Goal: Task Accomplishment & Management: Manage account settings

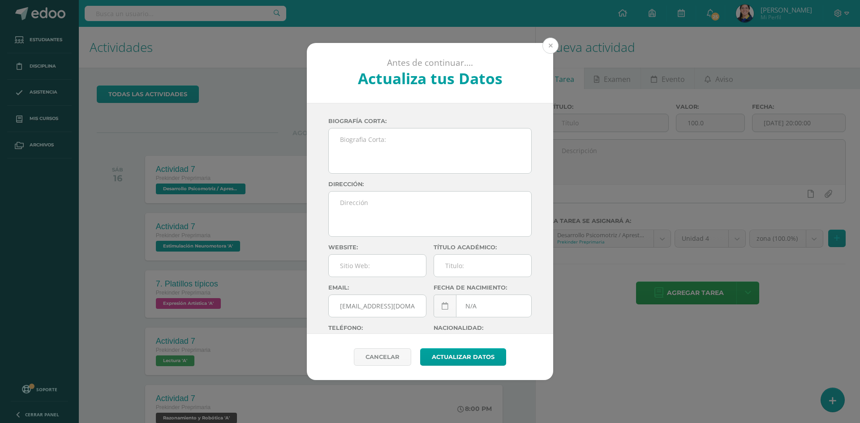
click at [549, 51] on button at bounding box center [550, 46] width 16 height 16
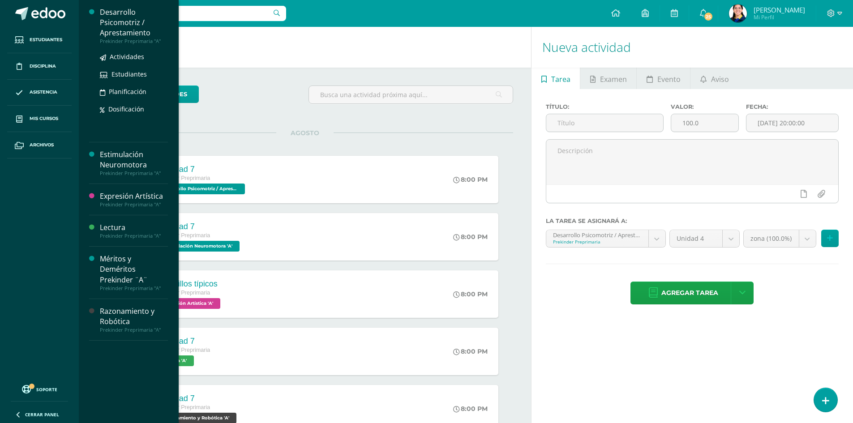
click at [122, 23] on div "Desarrollo Psicomotriz / Aprestamiento" at bounding box center [134, 22] width 68 height 31
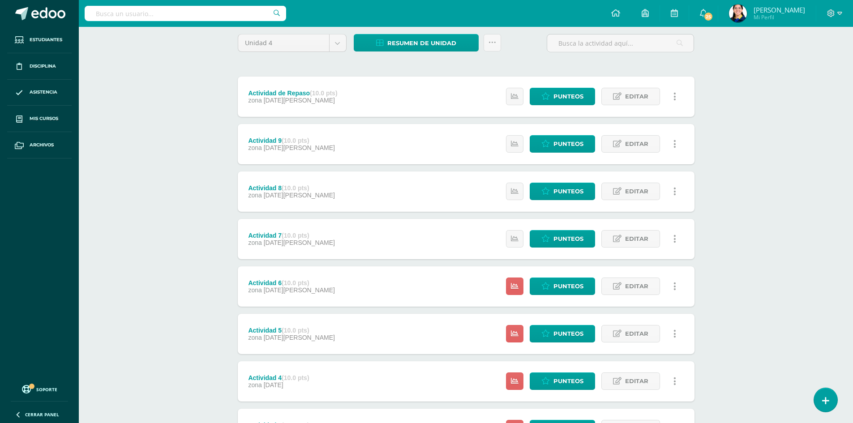
scroll to position [250, 0]
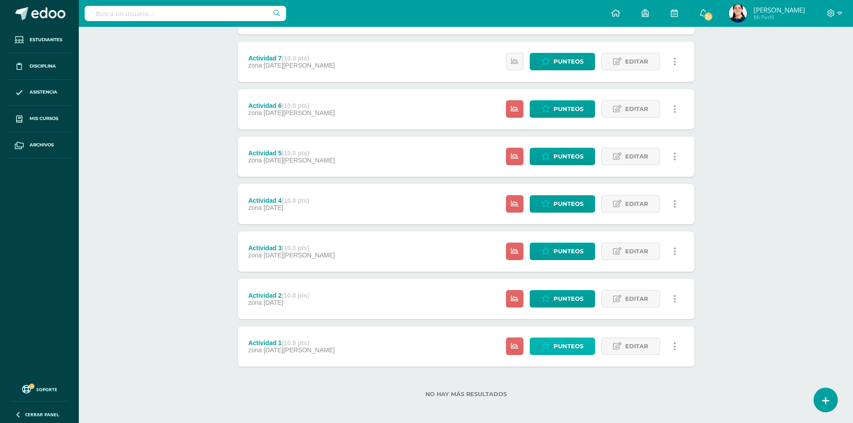
click at [571, 342] on span "Punteos" at bounding box center [568, 346] width 30 height 17
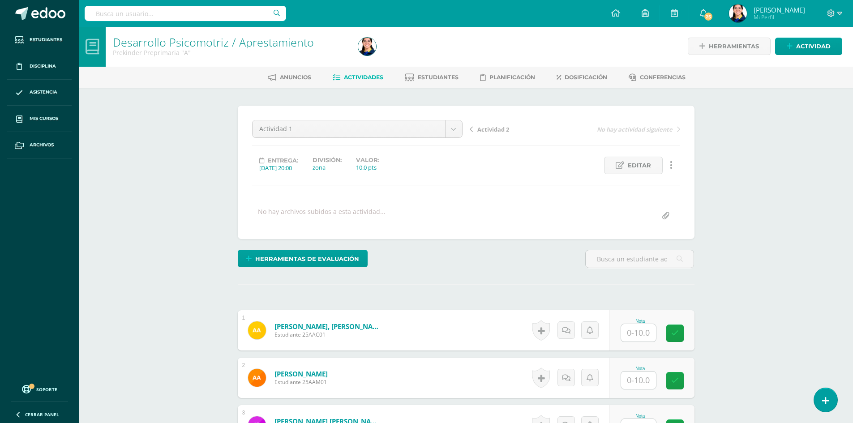
scroll to position [1, 0]
click at [648, 166] on span "Editar" at bounding box center [639, 165] width 23 height 17
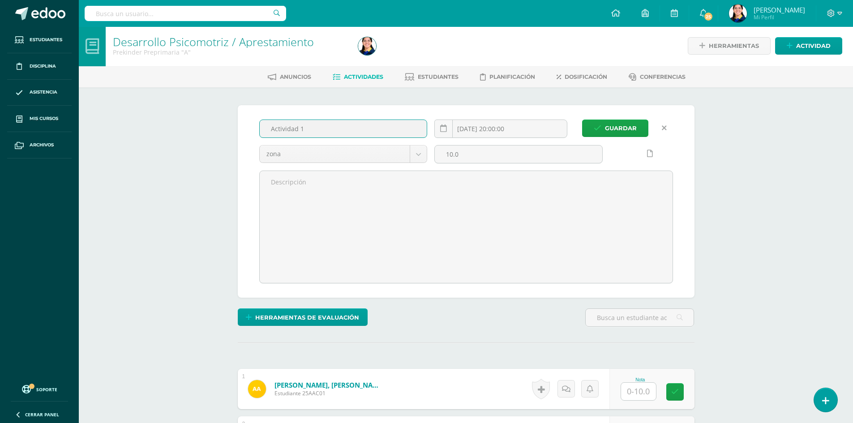
drag, startPoint x: 311, startPoint y: 126, endPoint x: 251, endPoint y: 111, distance: 62.1
click at [251, 111] on div "Guardar Actividad 1 2025-07-05 20:00:00 zona zona 10.0" at bounding box center [466, 201] width 457 height 193
type input "1. Trazos números del 12 al 15"
click at [582, 120] on button "Guardar" at bounding box center [615, 128] width 66 height 17
click at [626, 125] on span "Guardar" at bounding box center [621, 128] width 32 height 17
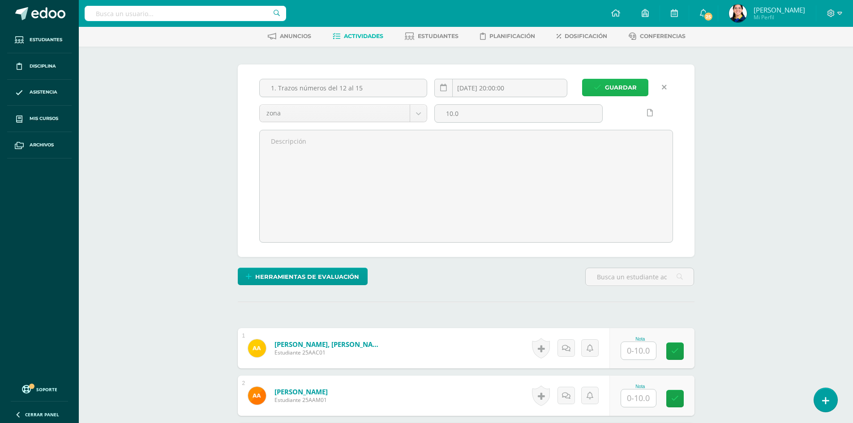
scroll to position [180, 0]
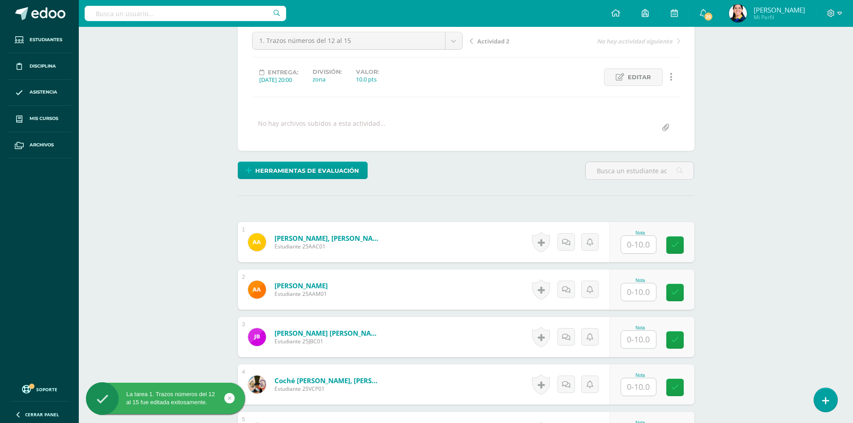
scroll to position [90, 0]
click at [638, 245] on input "text" at bounding box center [638, 243] width 35 height 17
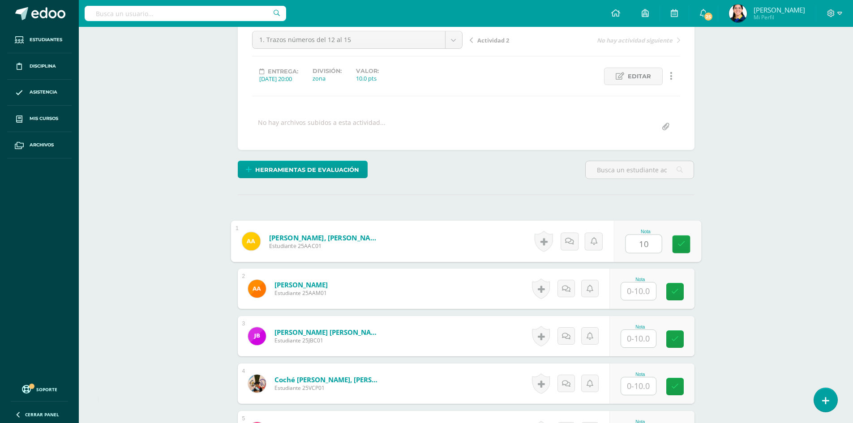
type input "10"
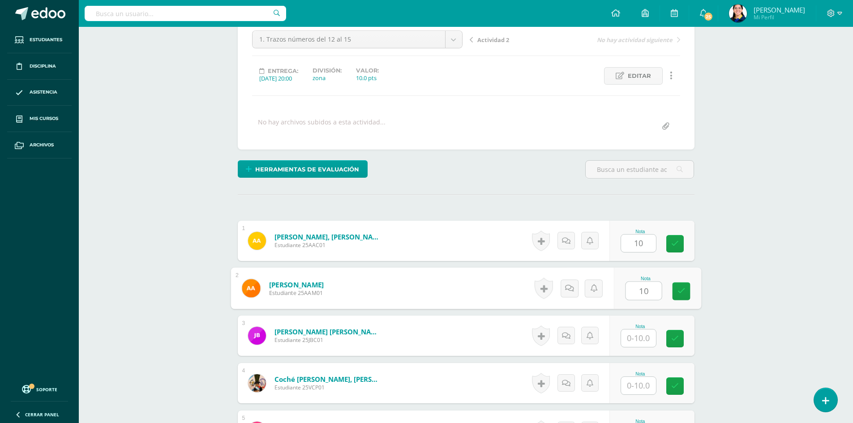
type input "10"
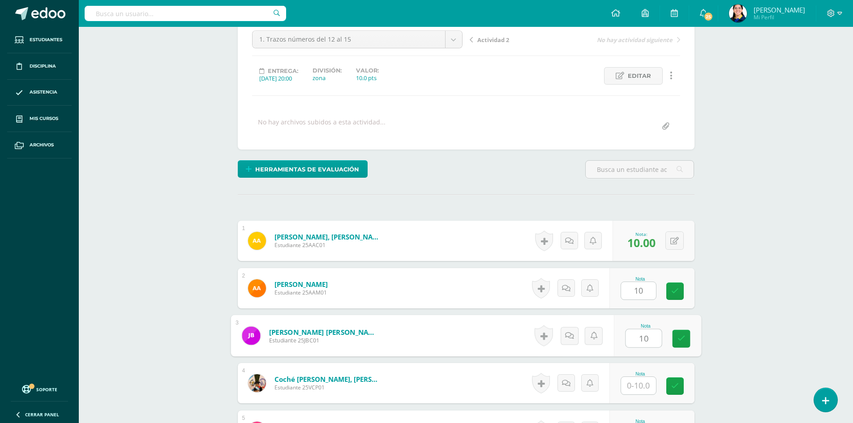
type input "10"
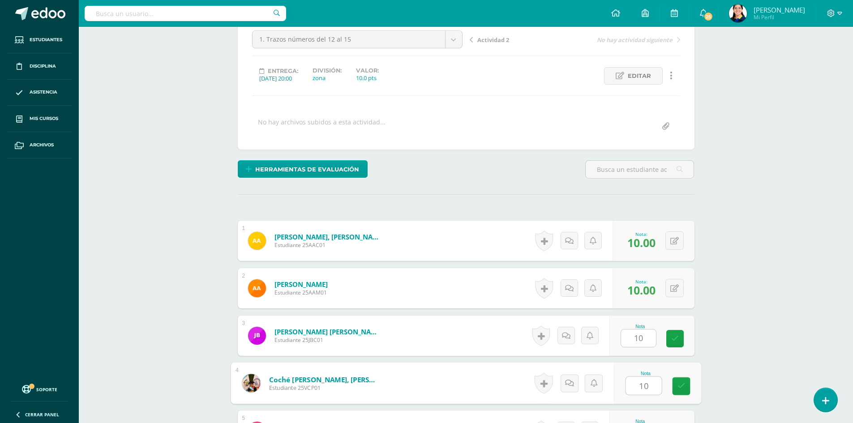
type input "10"
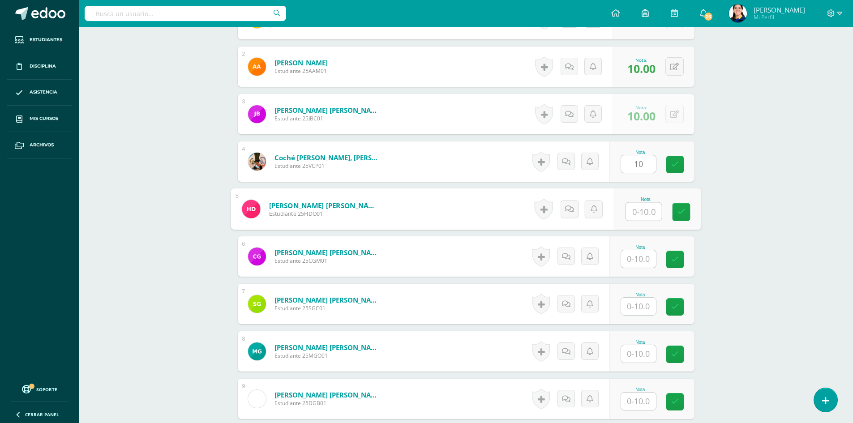
scroll to position [313, 0]
type input "0"
type input "10"
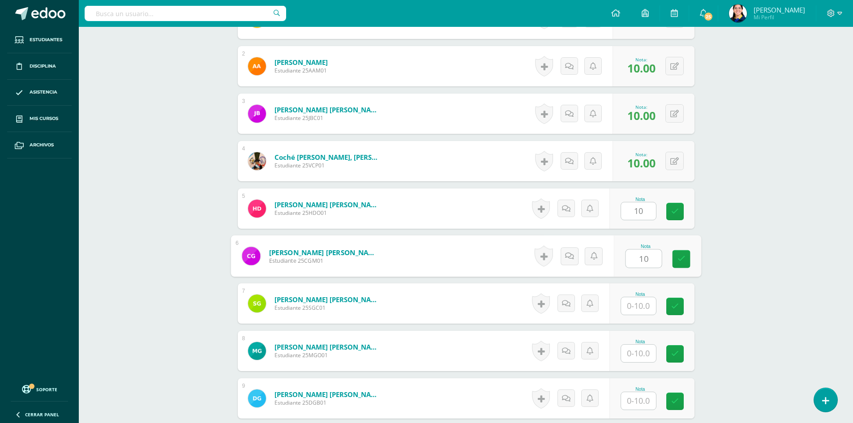
type input "10"
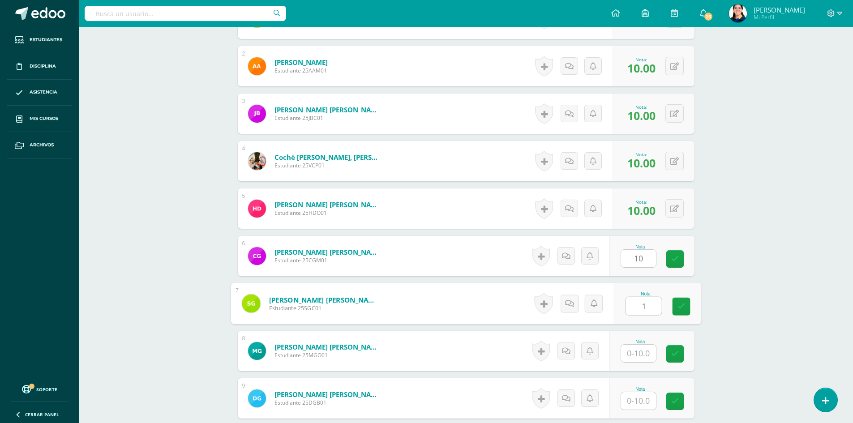
type input "10"
type input "10.00"
type input "10"
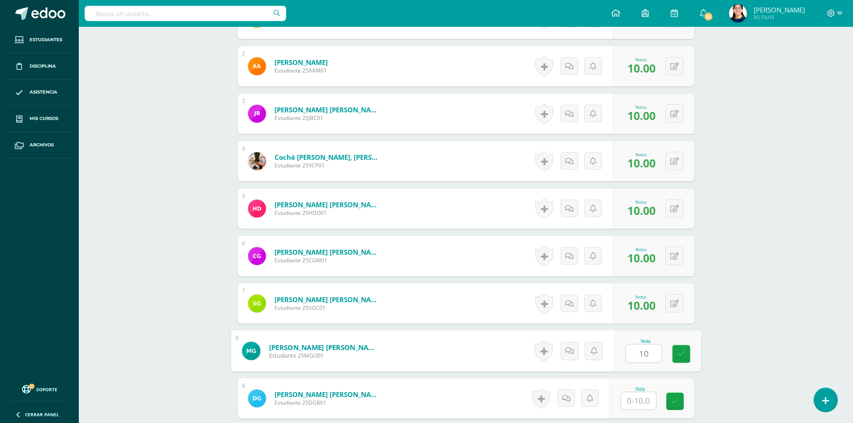
type input "10"
click at [671, 249] on button at bounding box center [674, 256] width 18 height 18
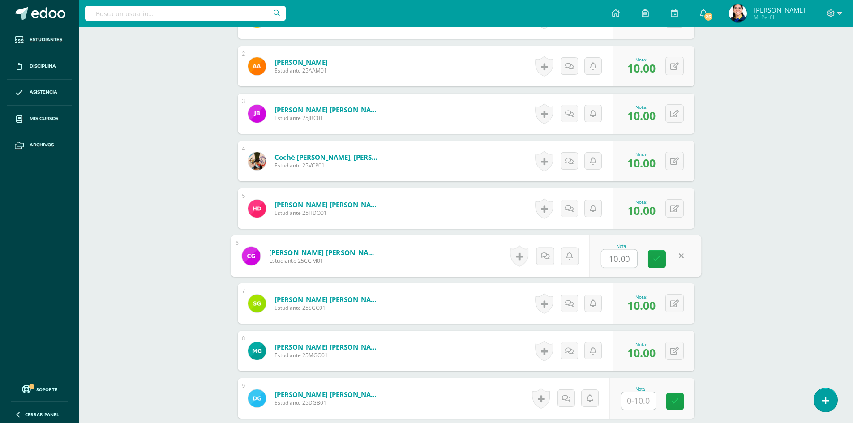
type input "7"
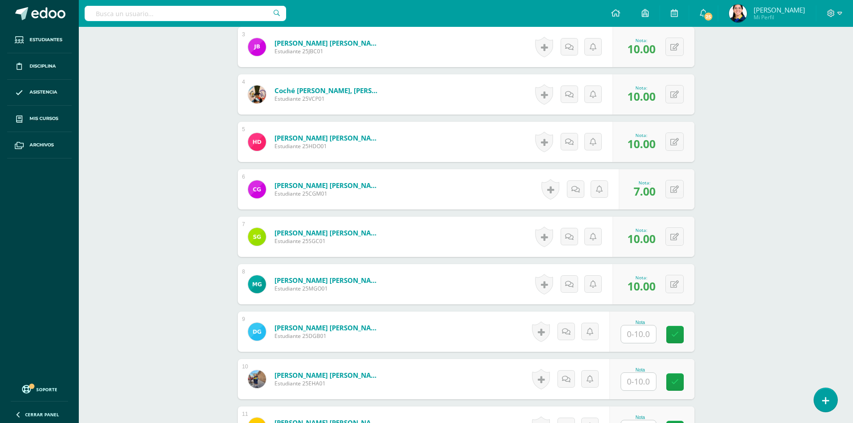
scroll to position [402, 0]
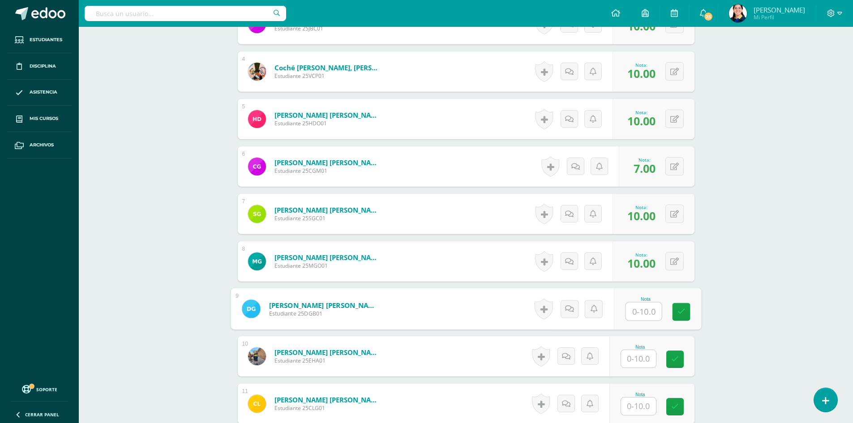
click at [633, 314] on input "text" at bounding box center [644, 312] width 36 height 18
type input "7"
type input "10"
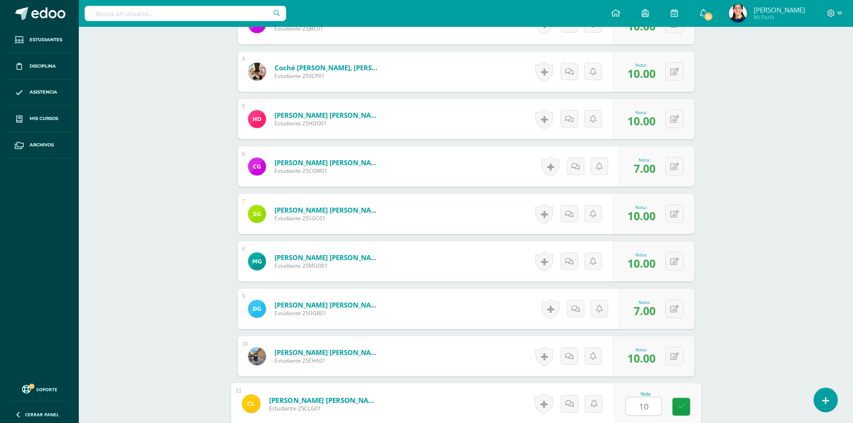
type input "10"
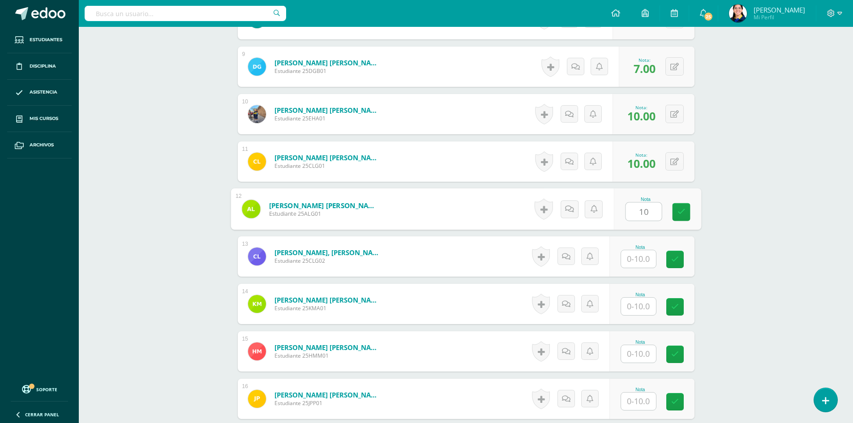
type input "10"
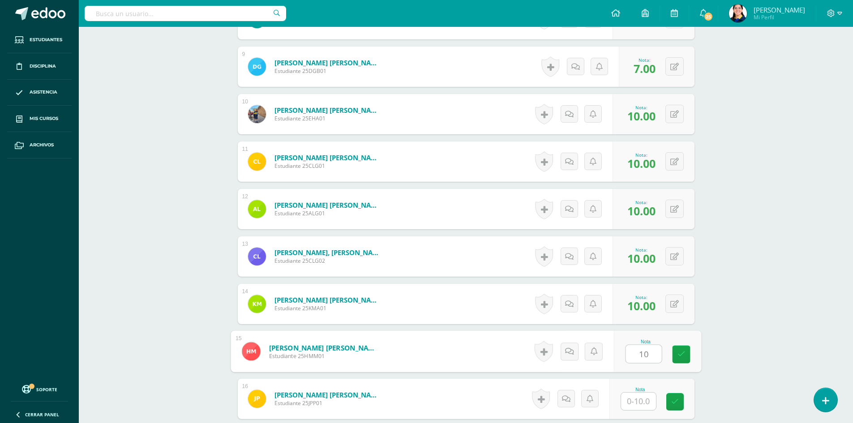
type input "10"
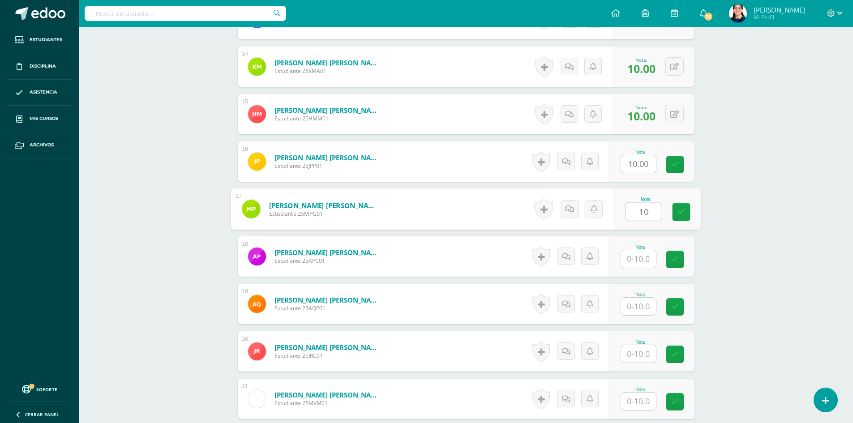
type input "10"
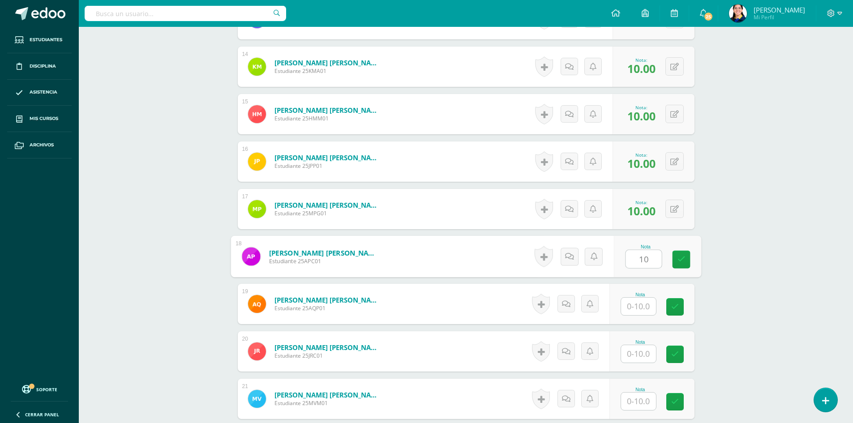
type input "10"
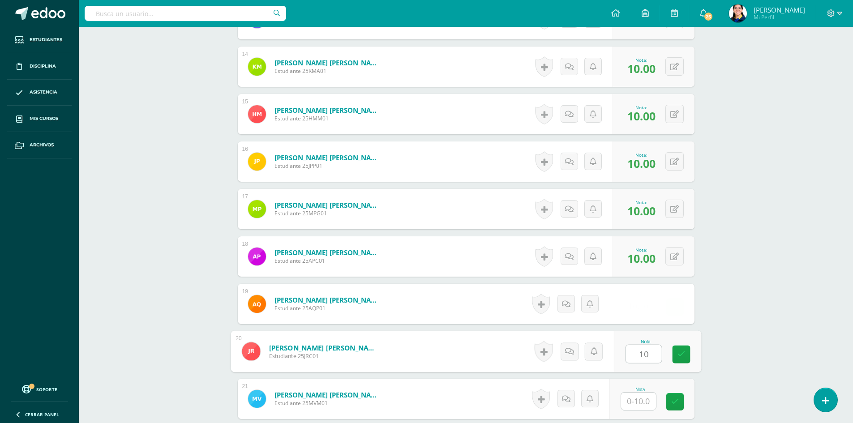
type input "10"
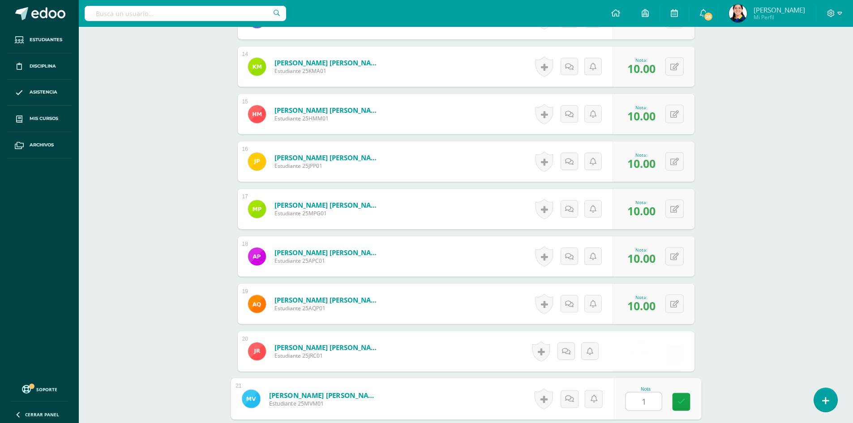
type input "10"
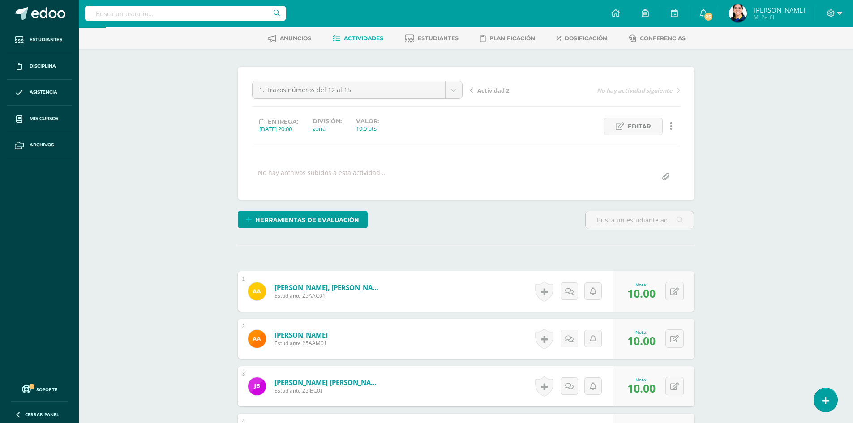
scroll to position [0, 0]
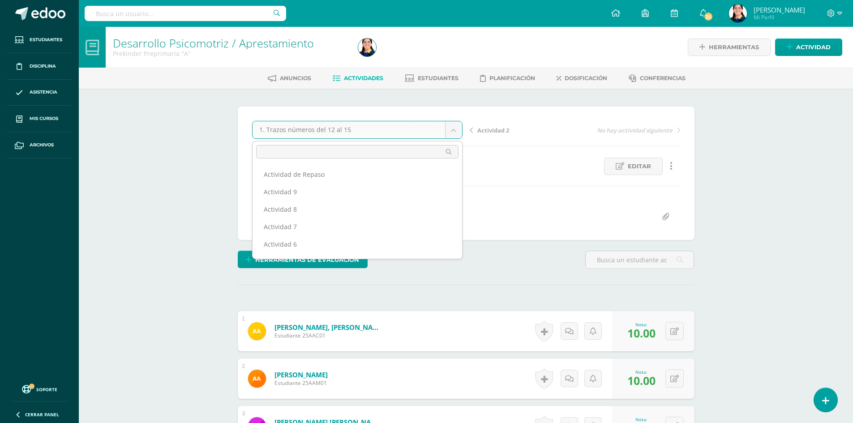
scroll to position [73, 0]
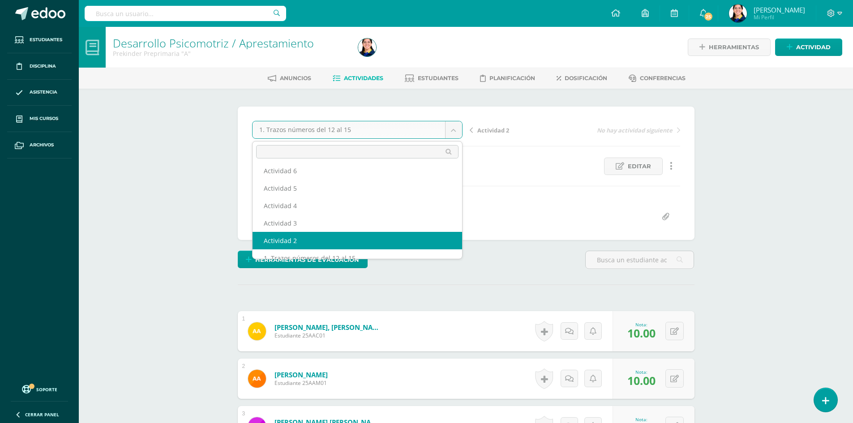
select select "/dashboard/teacher/grade-activity/177019/"
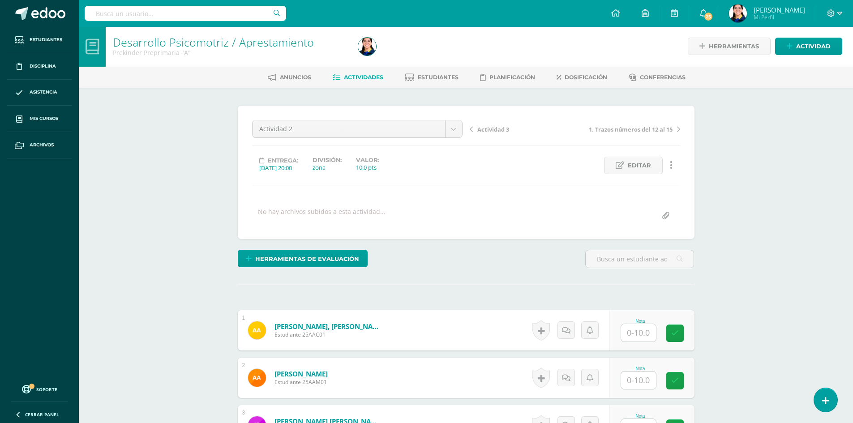
scroll to position [1, 0]
click at [641, 163] on span "Editar" at bounding box center [639, 165] width 23 height 17
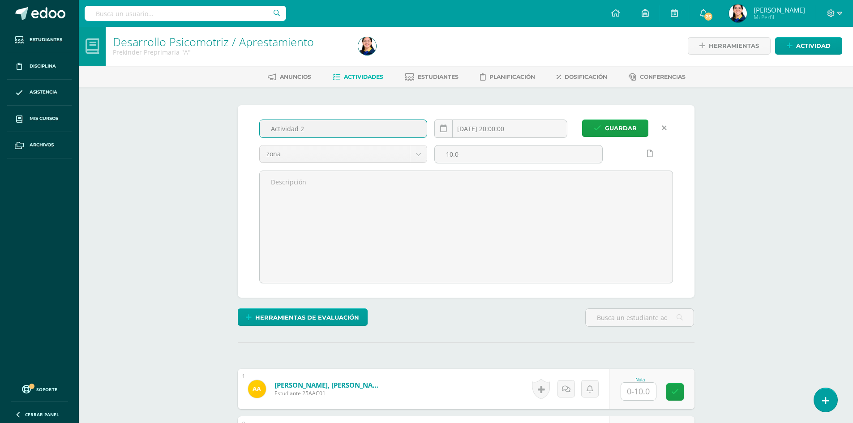
drag, startPoint x: 295, startPoint y: 126, endPoint x: 245, endPoint y: 133, distance: 50.2
click at [245, 133] on div "Guardar Actividad 2 2025-07-12 20:00:00 zona zona 10.0" at bounding box center [466, 201] width 457 height 193
drag, startPoint x: 301, startPoint y: 124, endPoint x: 297, endPoint y: 130, distance: 6.7
click at [297, 130] on input "2. Moldera No. 16 y 17" at bounding box center [343, 128] width 167 height 17
click at [301, 130] on input "2. Moldera No. 16 y 17" at bounding box center [343, 128] width 167 height 17
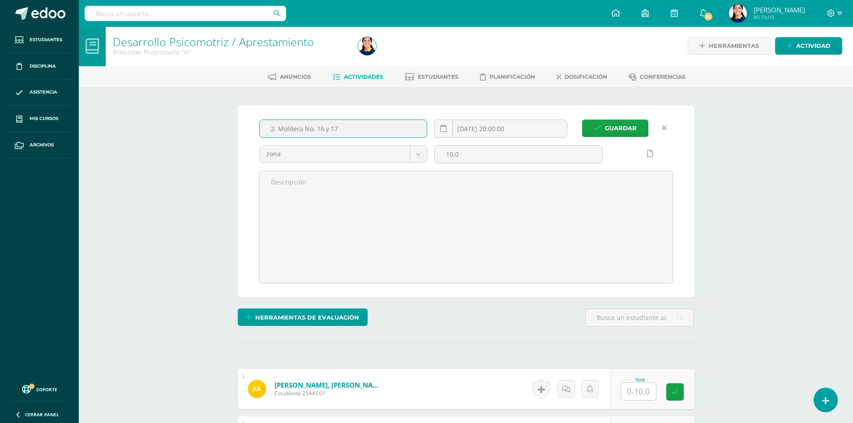
click at [301, 130] on input "2. Moldera No. 16 y 17" at bounding box center [343, 128] width 167 height 17
click at [365, 133] on input "2. MolderarNo. 16 y 17" at bounding box center [343, 128] width 167 height 17
click at [304, 129] on input "2. MolderarNo. 16 y 17" at bounding box center [343, 128] width 167 height 17
click at [306, 130] on input "2. Molderar No. . 16 y 17" at bounding box center [343, 128] width 167 height 17
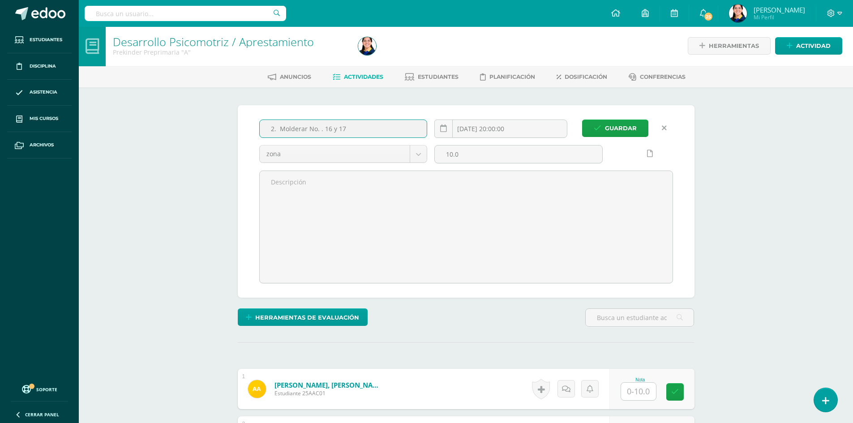
click at [300, 132] on input "2. Molderar No. . 16 y 17" at bounding box center [343, 128] width 167 height 17
click at [300, 130] on input "2. Molderar No. . 16 y 17" at bounding box center [343, 128] width 167 height 17
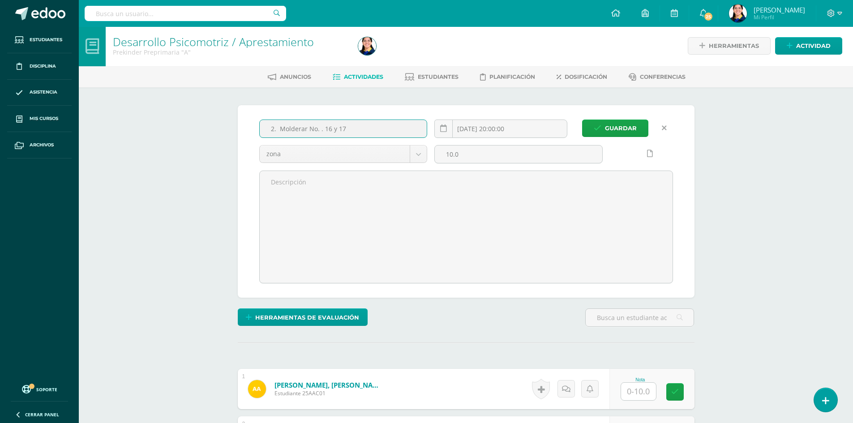
click at [300, 130] on input "2. Molderar No. . 16 y 17" at bounding box center [343, 128] width 167 height 17
click at [302, 125] on input "2. Molderar No. . 16 y 17" at bounding box center [343, 128] width 167 height 17
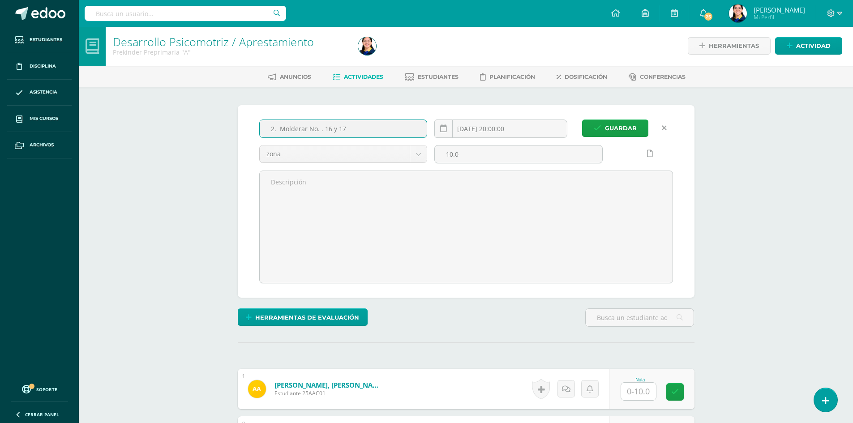
click at [302, 125] on input "2. Molderar No. . 16 y 17" at bounding box center [343, 128] width 167 height 17
click at [301, 128] on input "2. Molderar No. . 16 y 17" at bounding box center [343, 128] width 167 height 17
type input "2. Moldear No. . 16 y 17"
click at [623, 126] on span "Guardar" at bounding box center [621, 128] width 32 height 17
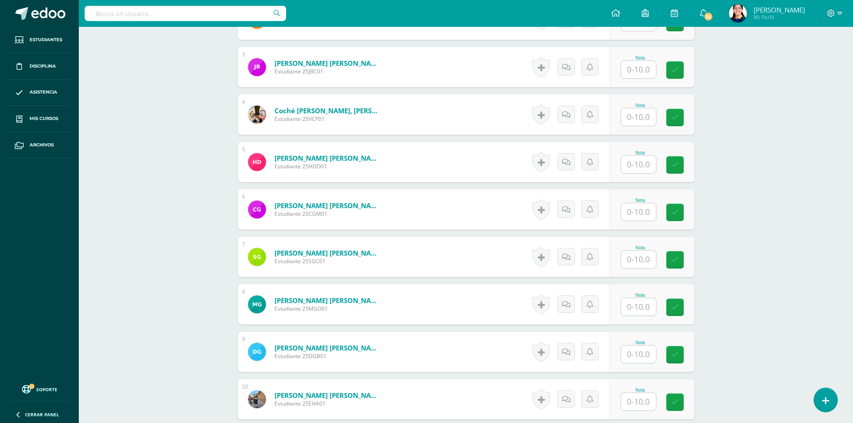
scroll to position [360, 0]
click at [645, 308] on input "text" at bounding box center [638, 306] width 35 height 17
type input "7"
click at [638, 356] on input "text" at bounding box center [638, 353] width 35 height 17
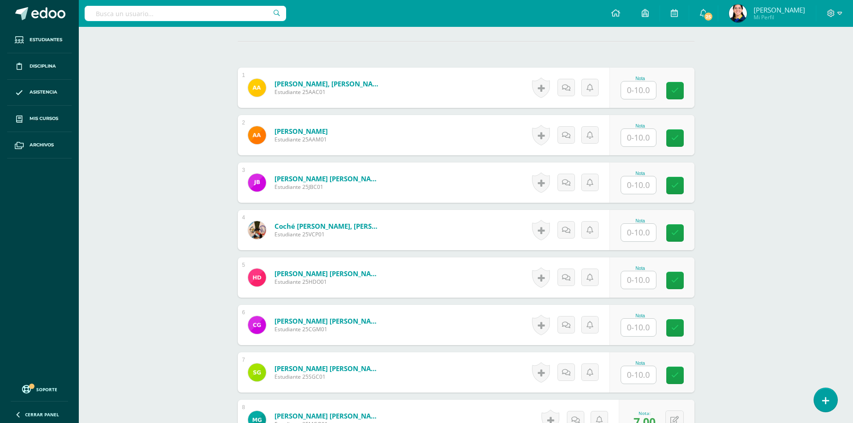
scroll to position [225, 0]
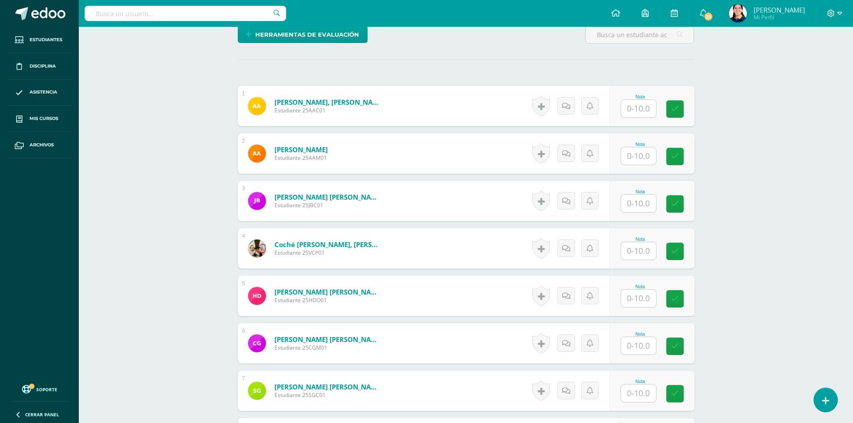
type input "7"
click at [644, 338] on input "text" at bounding box center [644, 346] width 36 height 18
type input "5"
click at [644, 109] on input "text" at bounding box center [638, 108] width 35 height 17
type input "10"
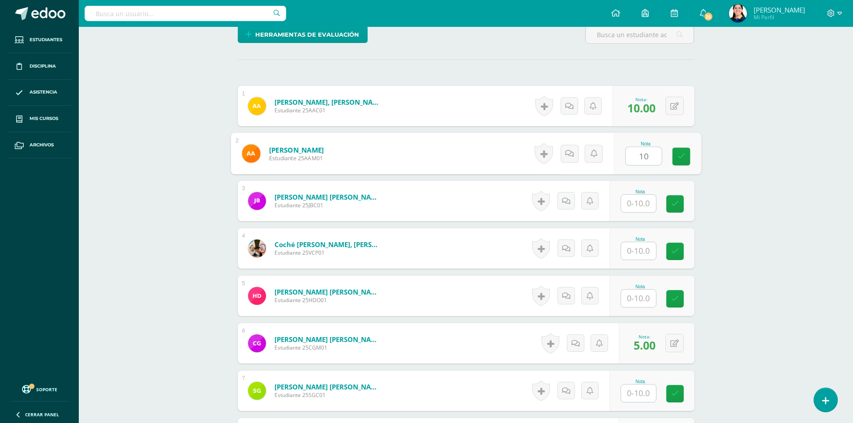
type input "10"
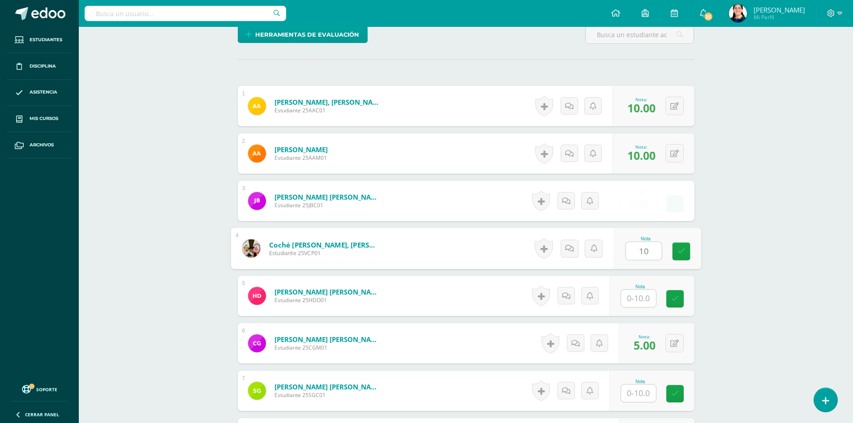
type input "10"
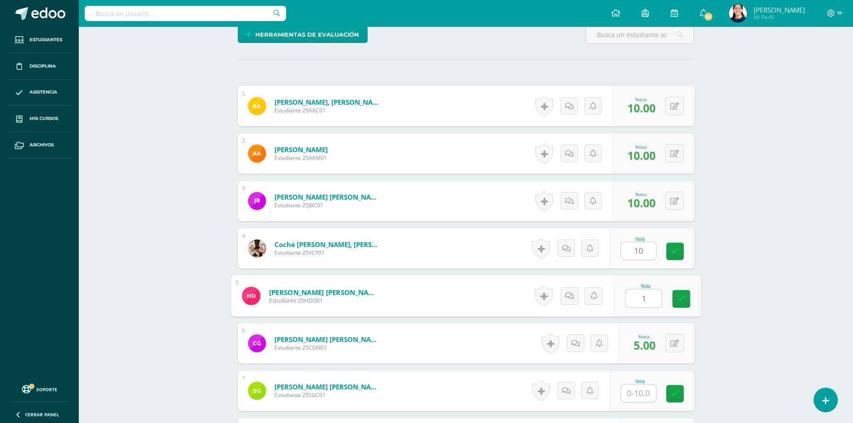
type input "10"
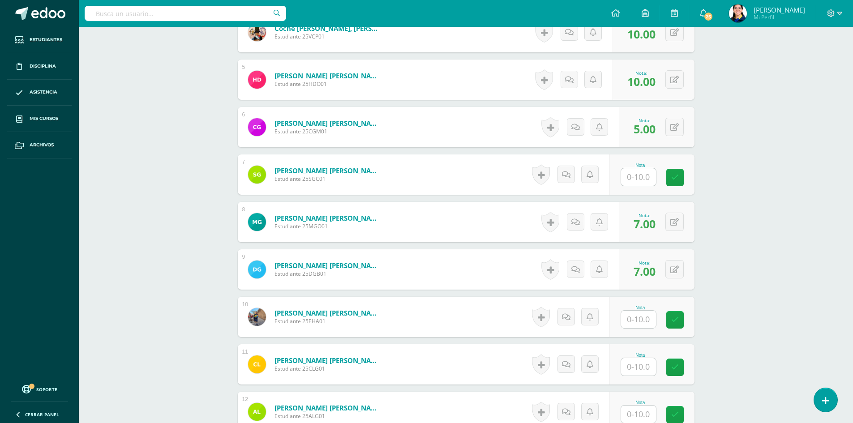
scroll to position [494, 0]
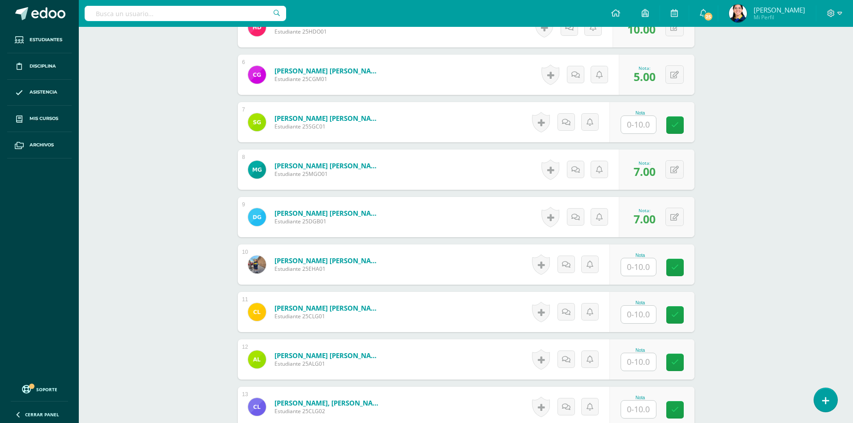
click at [643, 124] on input "text" at bounding box center [638, 124] width 35 height 17
click at [643, 124] on input "text" at bounding box center [644, 125] width 36 height 18
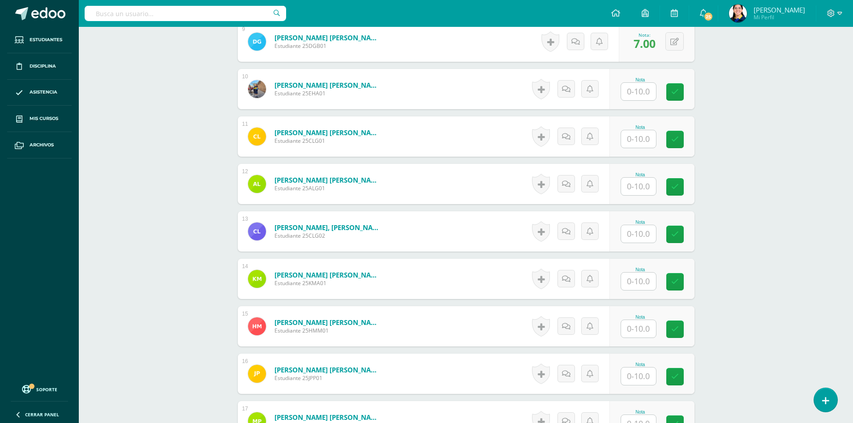
scroll to position [673, 0]
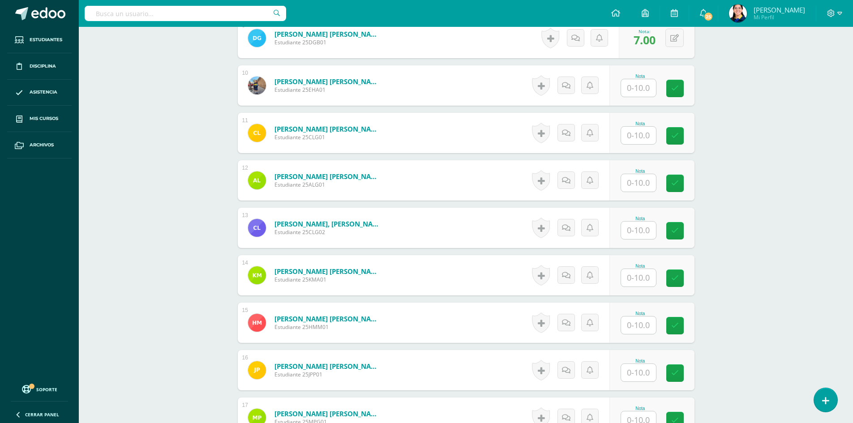
type input "10"
click at [647, 86] on input "text" at bounding box center [638, 87] width 35 height 17
type input "10"
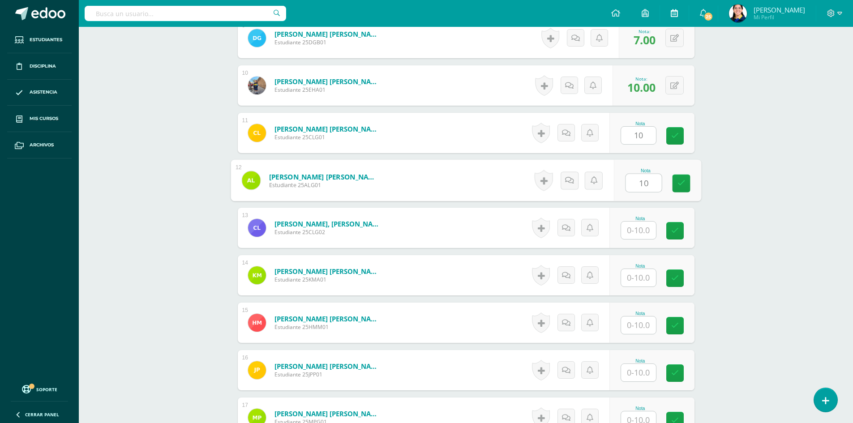
type input "10"
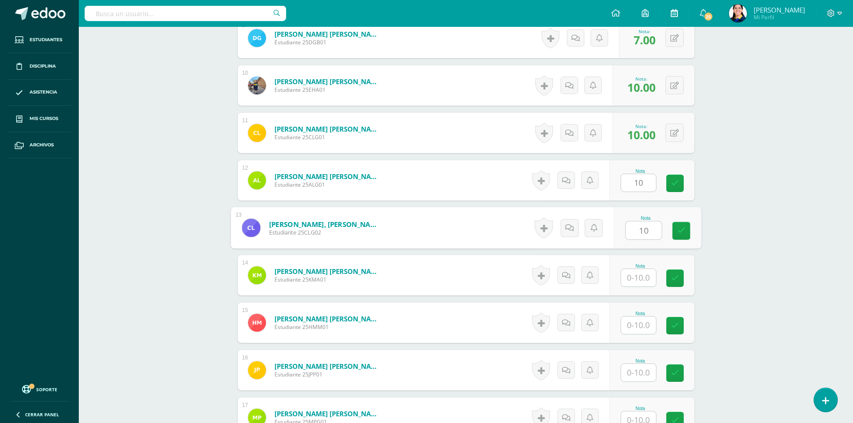
type input "10"
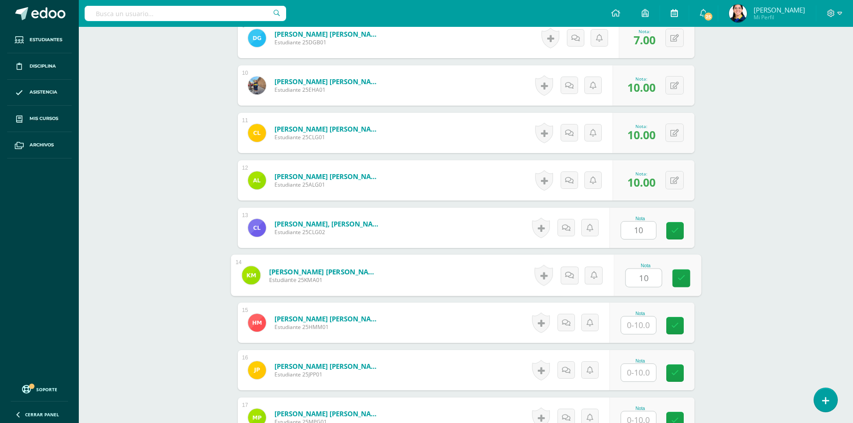
type input "10"
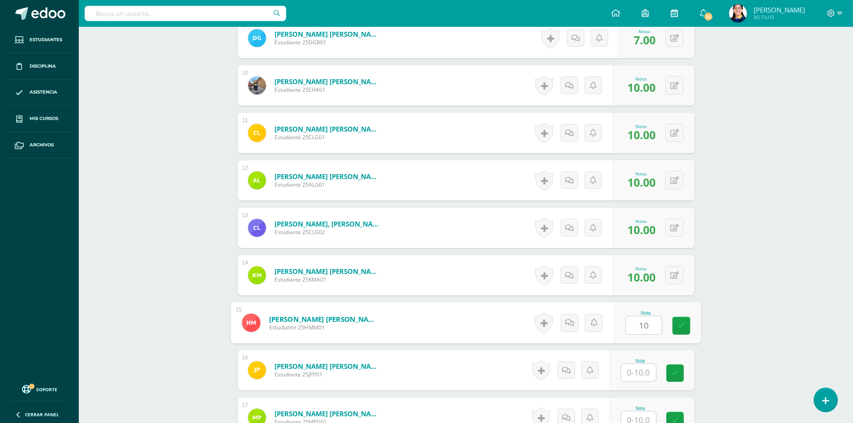
type input "10"
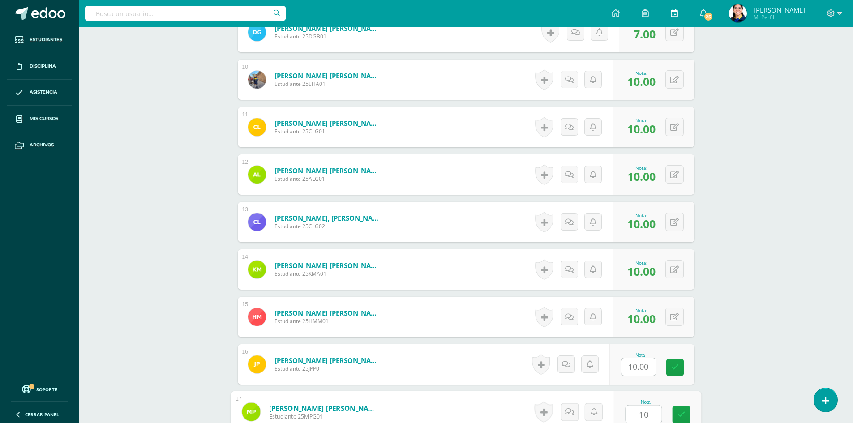
type input "10"
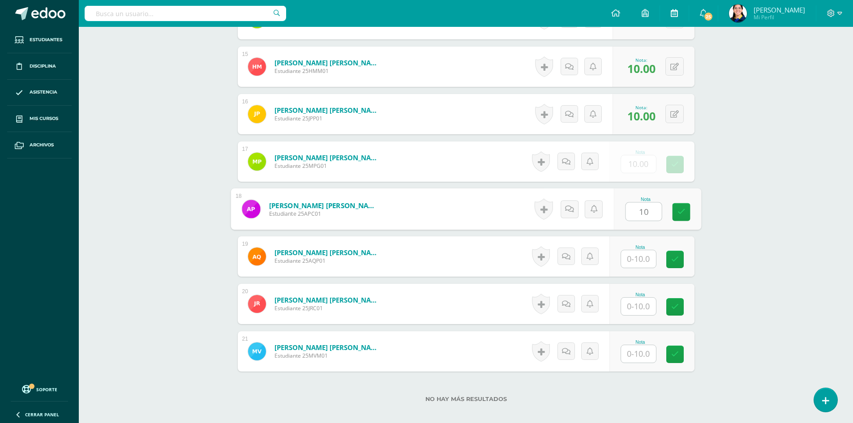
type input "10"
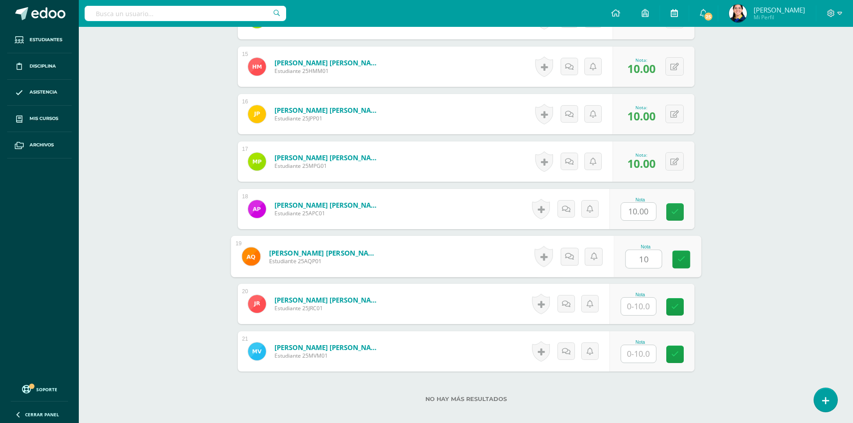
type input "10"
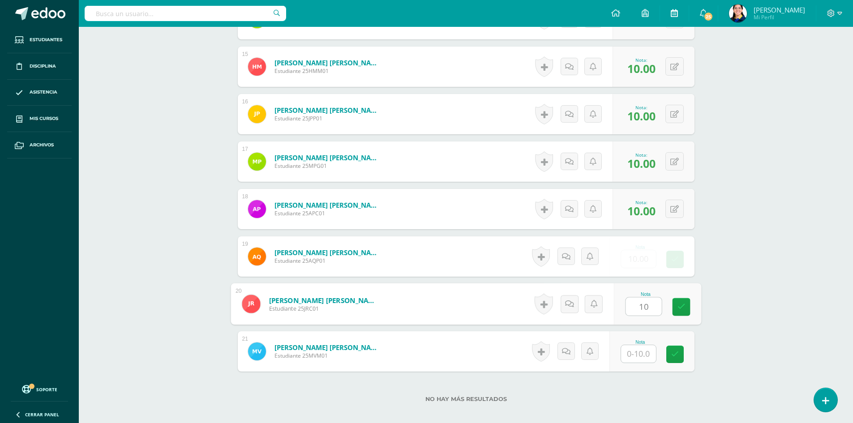
type input "10"
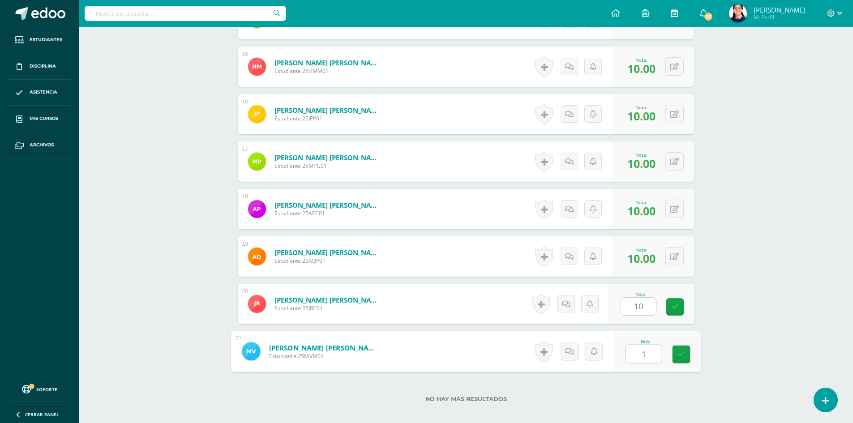
type input "10"
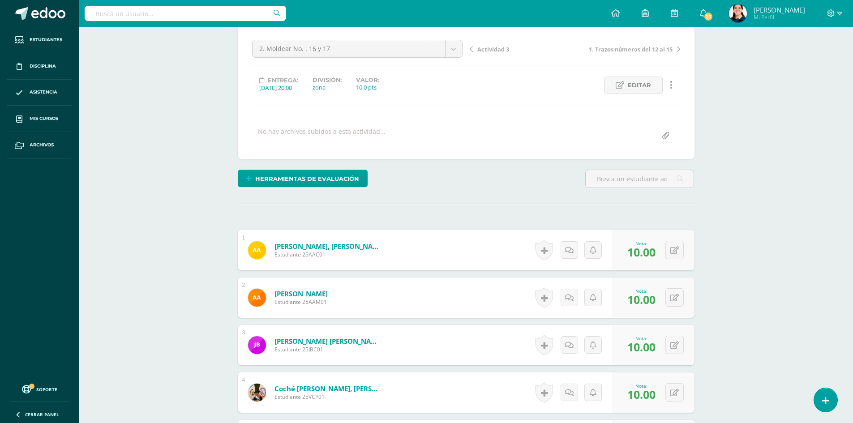
scroll to position [0, 0]
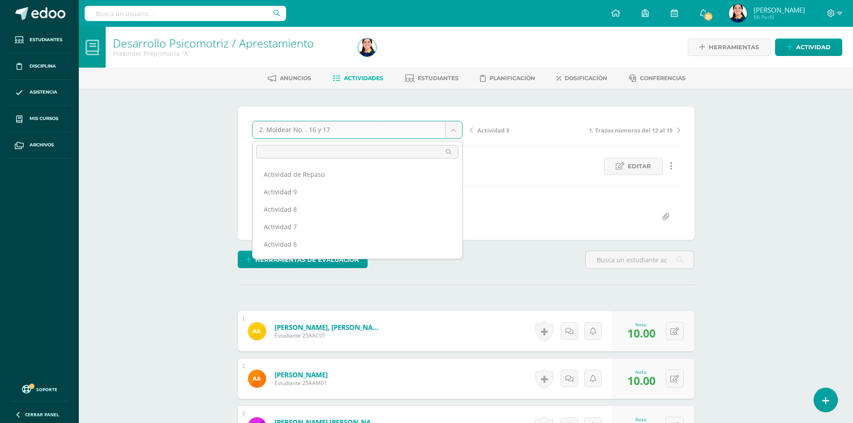
scroll to position [64, 0]
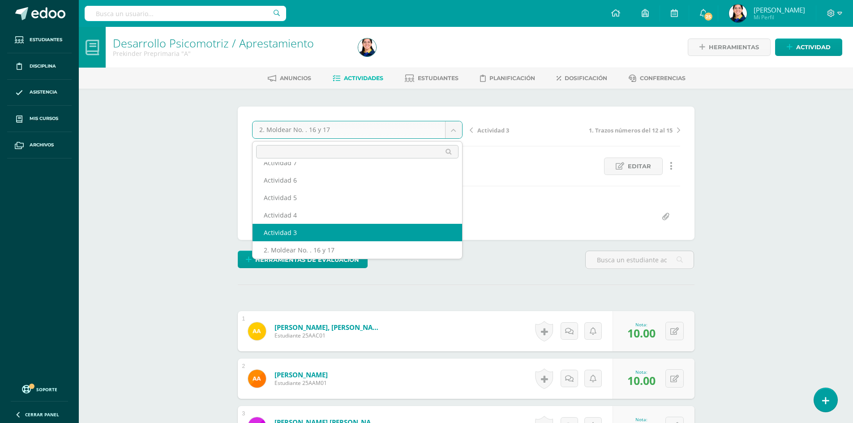
select select "/dashboard/teacher/grade-activity/177021/"
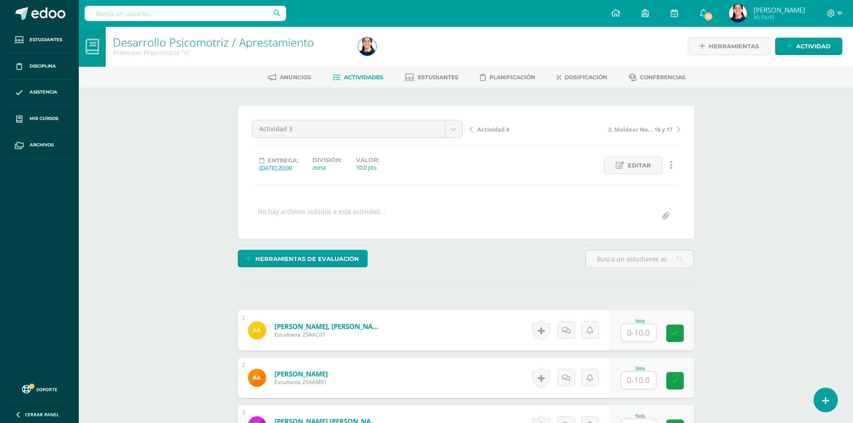
scroll to position [1, 0]
click at [630, 160] on span "Editar" at bounding box center [639, 165] width 23 height 17
click at [0, 0] on div at bounding box center [0, 0] width 0 height 0
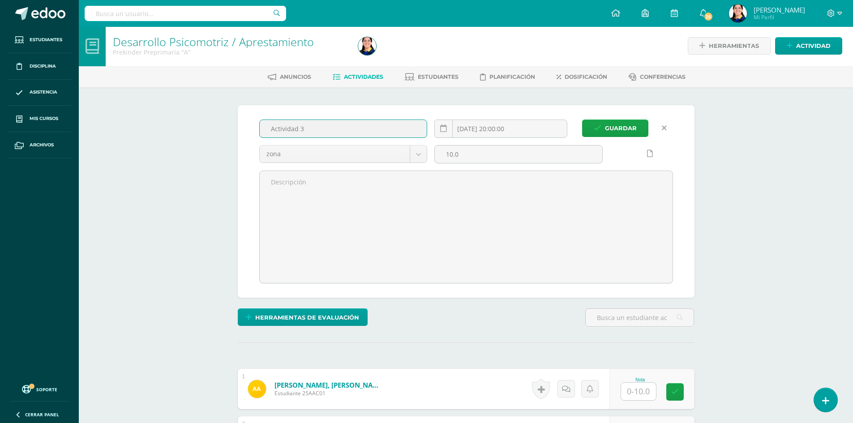
click at [313, 127] on input "Actividad 3" at bounding box center [343, 128] width 167 height 17
type input "A"
type input "3. Silueta de figuras"
click at [609, 127] on span "Guardar" at bounding box center [621, 128] width 32 height 17
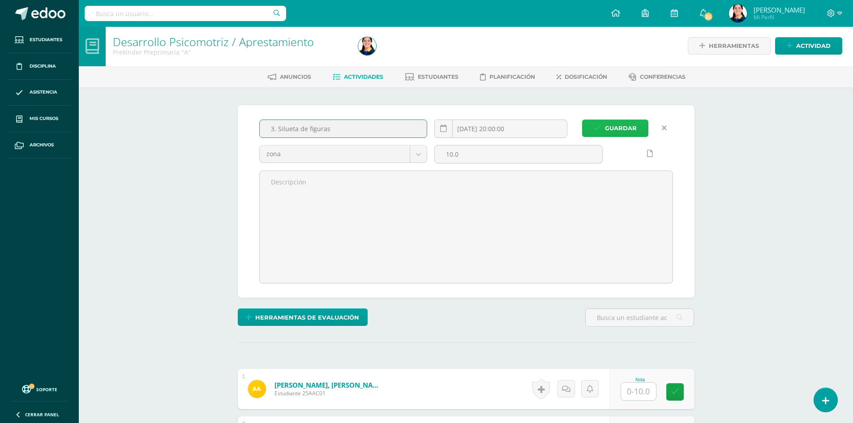
click at [609, 127] on span "Guardar" at bounding box center [621, 128] width 32 height 17
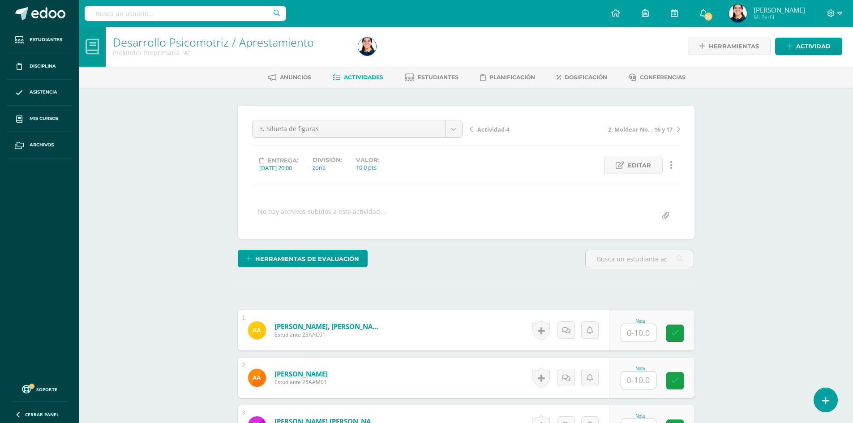
scroll to position [1, 0]
click at [638, 333] on input "text" at bounding box center [638, 332] width 35 height 17
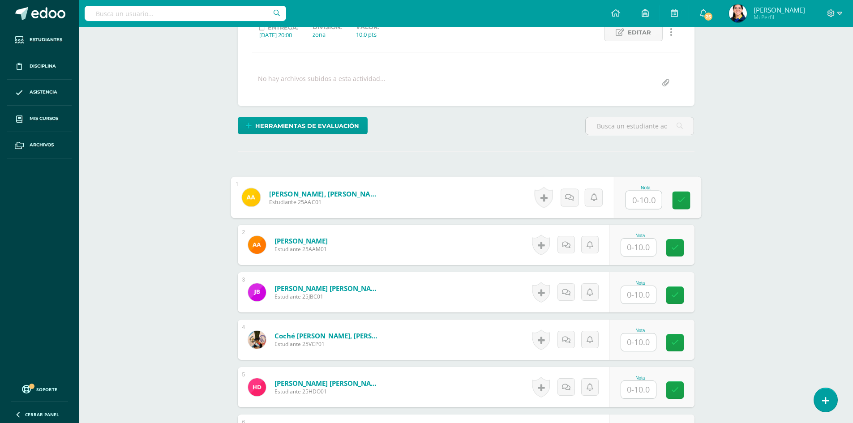
scroll to position [136, 0]
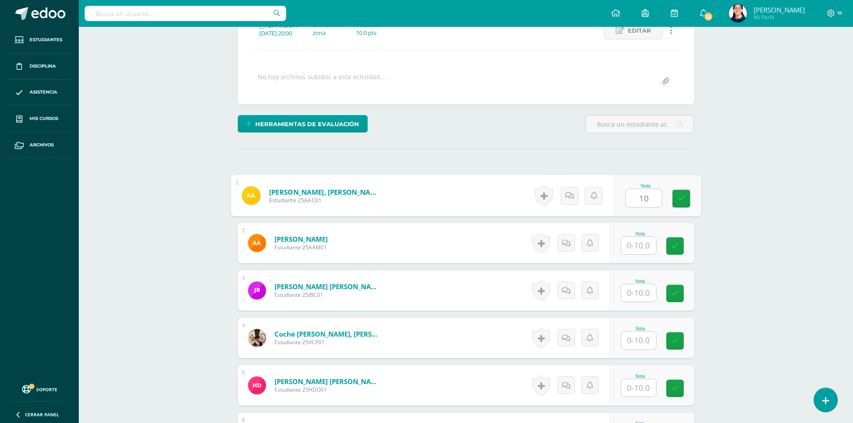
type input "10"
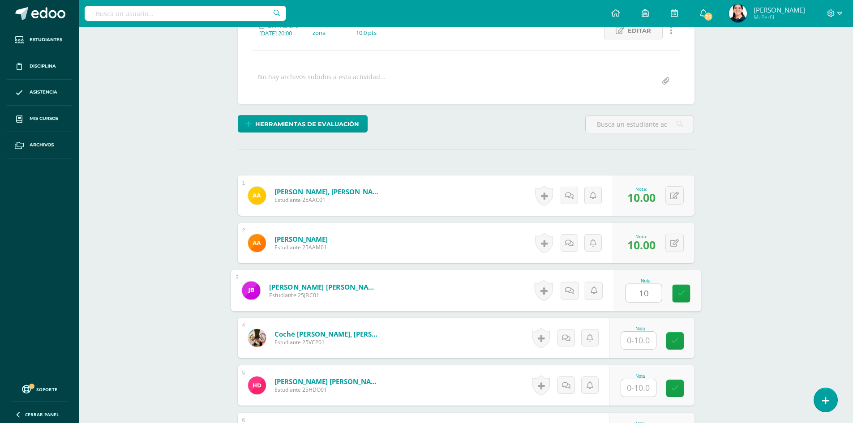
type input "10"
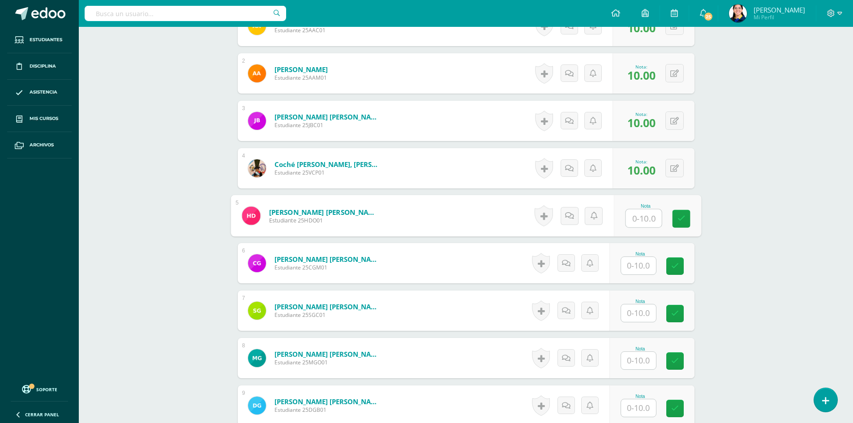
scroll to position [315, 0]
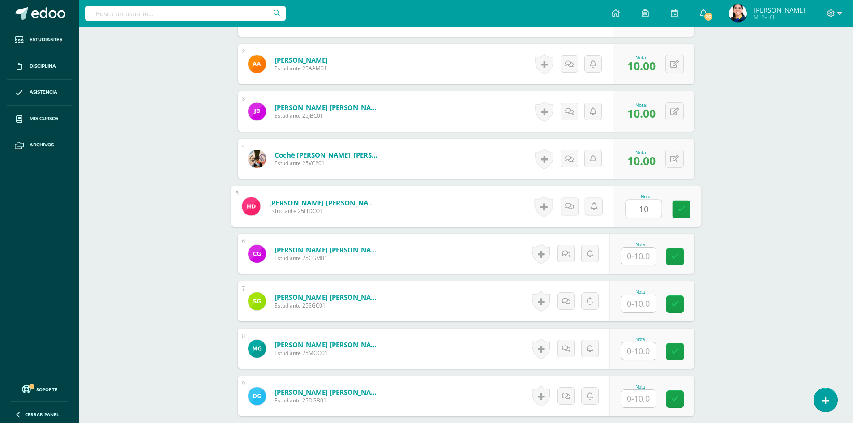
type input "10"
type input "7"
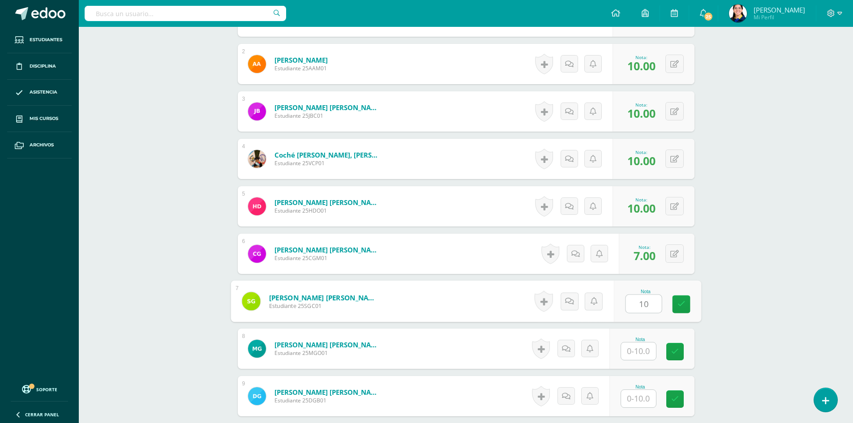
type input "10"
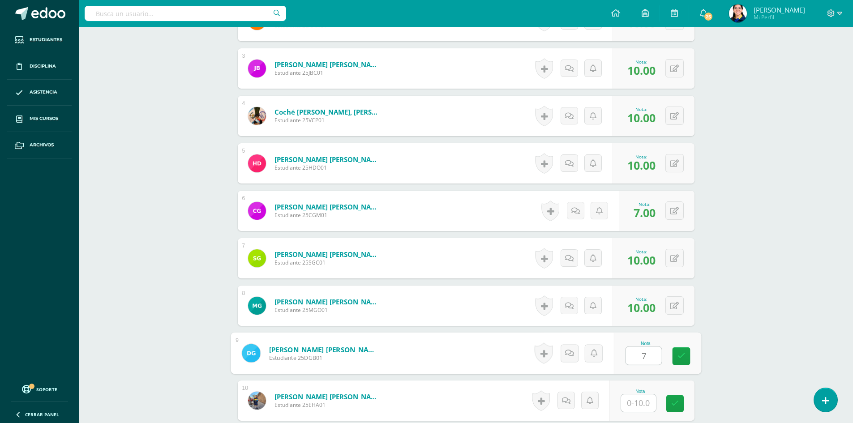
scroll to position [539, 0]
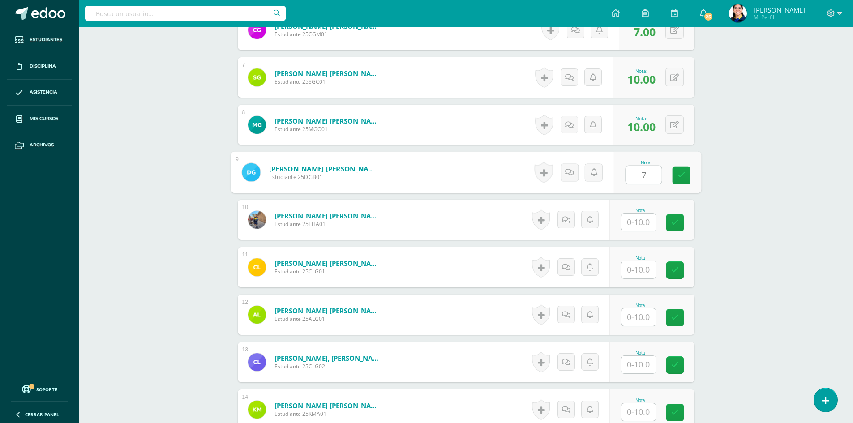
type input "7"
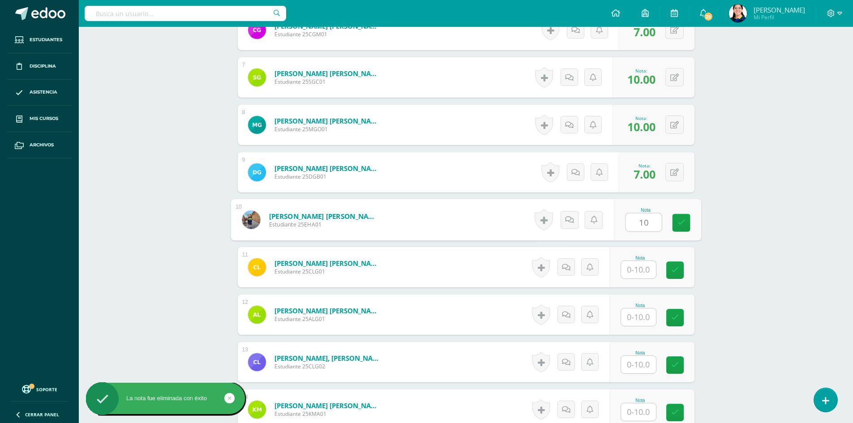
type input "10"
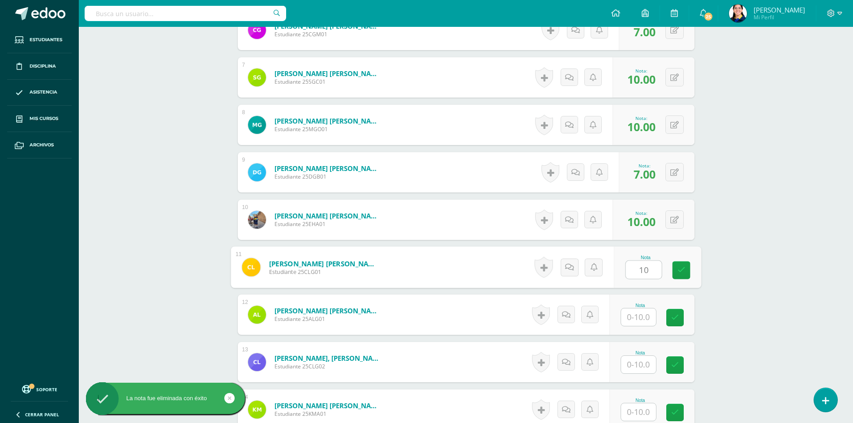
type input "10"
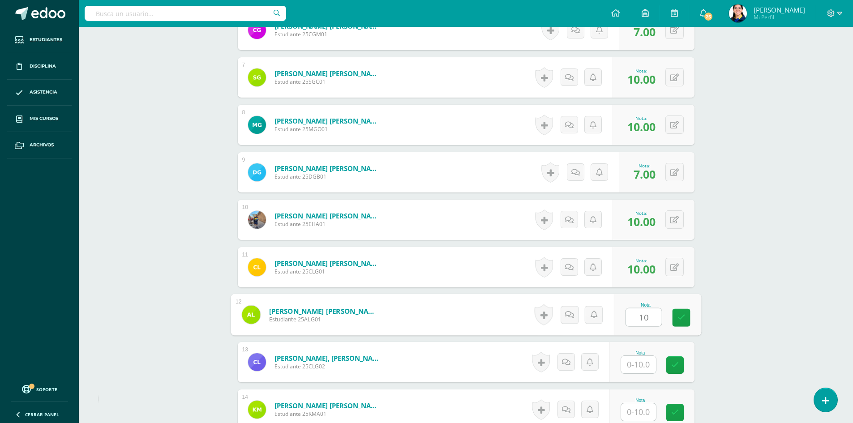
type input "10"
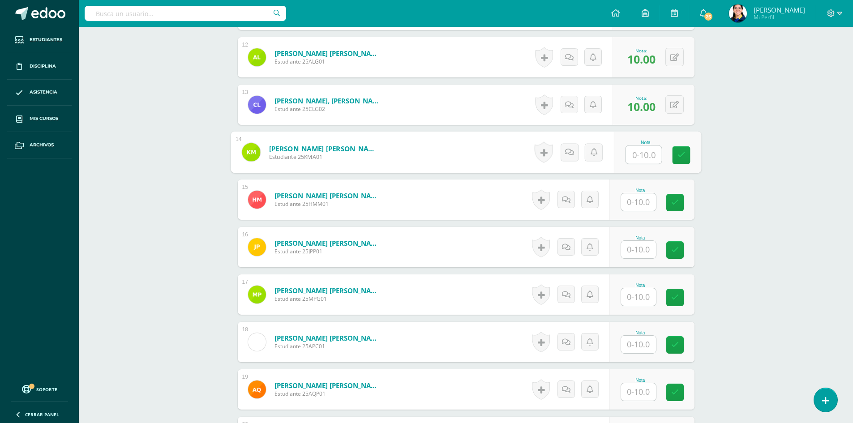
scroll to position [807, 0]
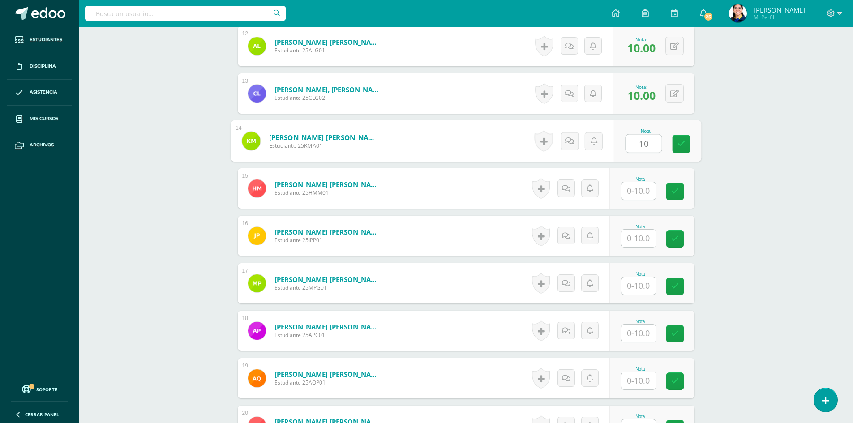
type input "10"
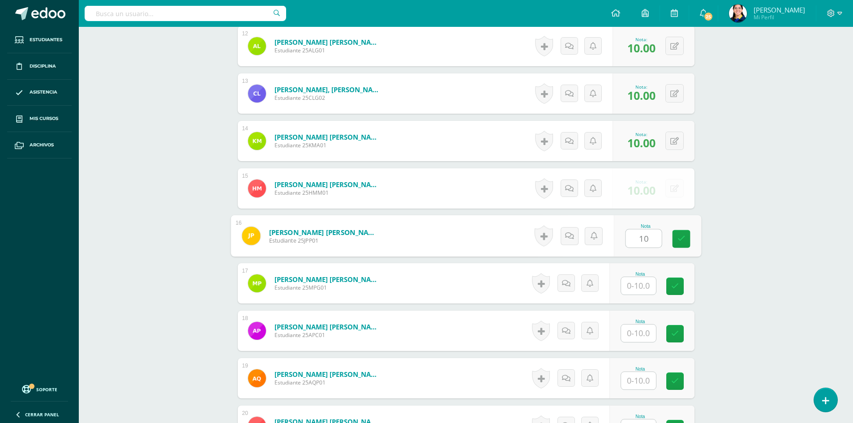
type input "10"
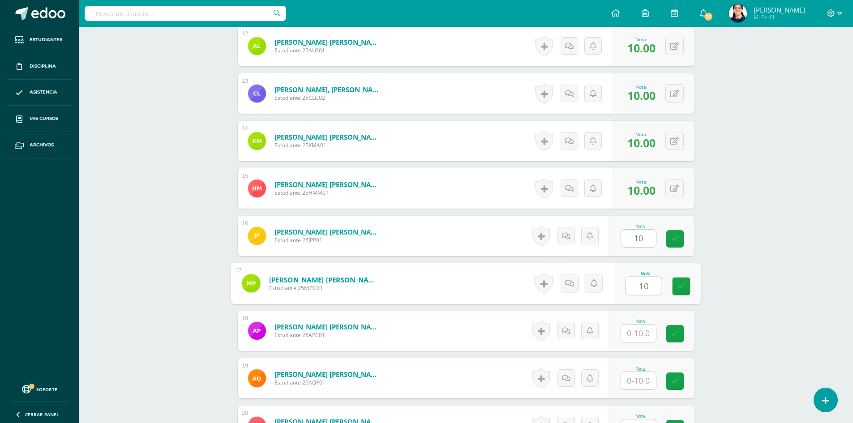
type input "10"
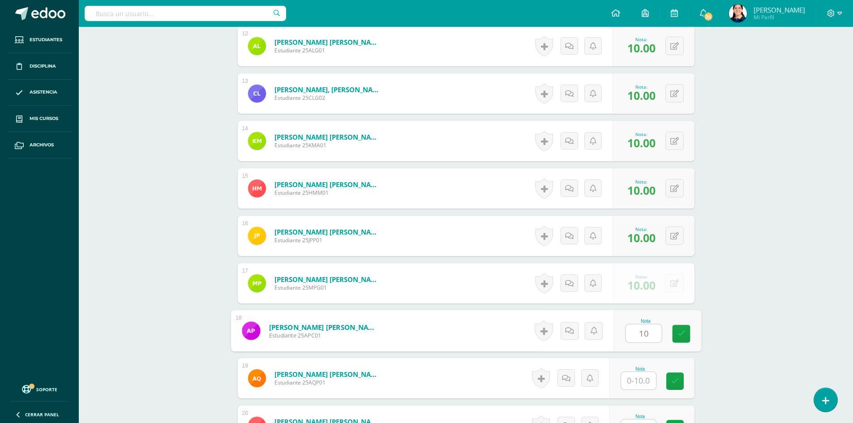
type input "10"
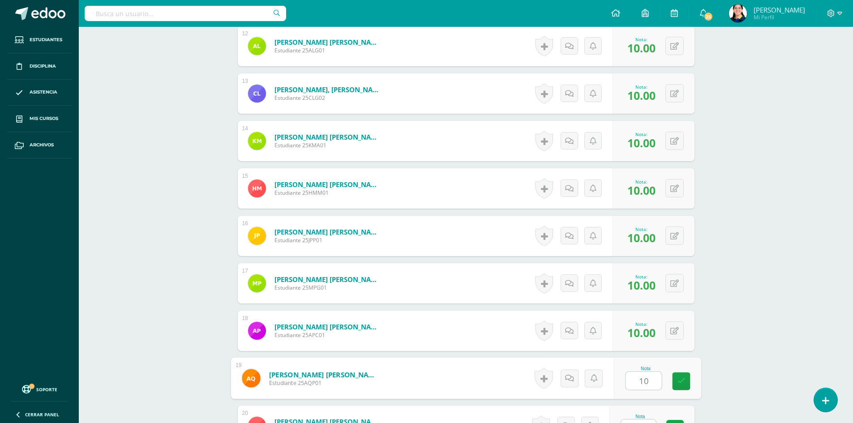
type input "10"
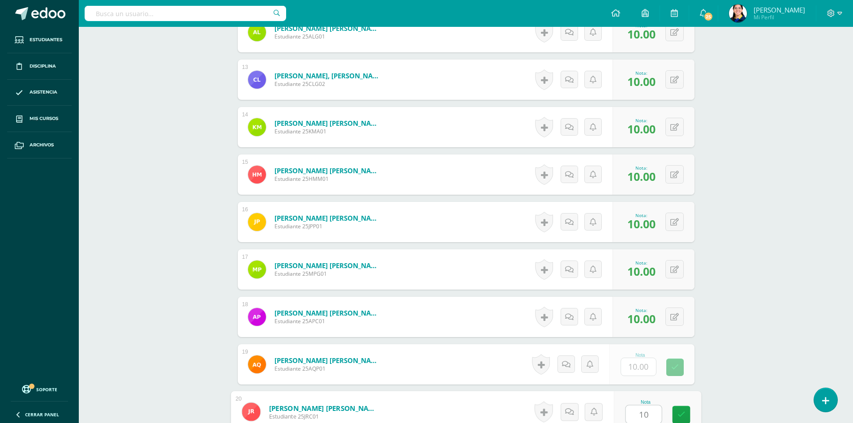
type input "10"
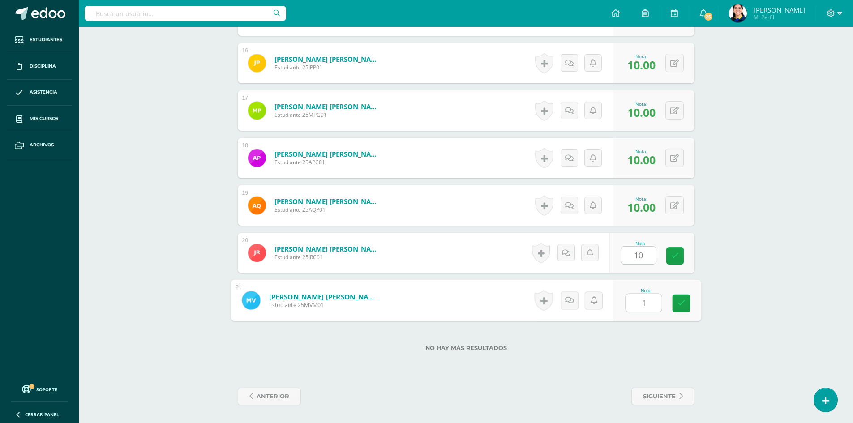
type input "10"
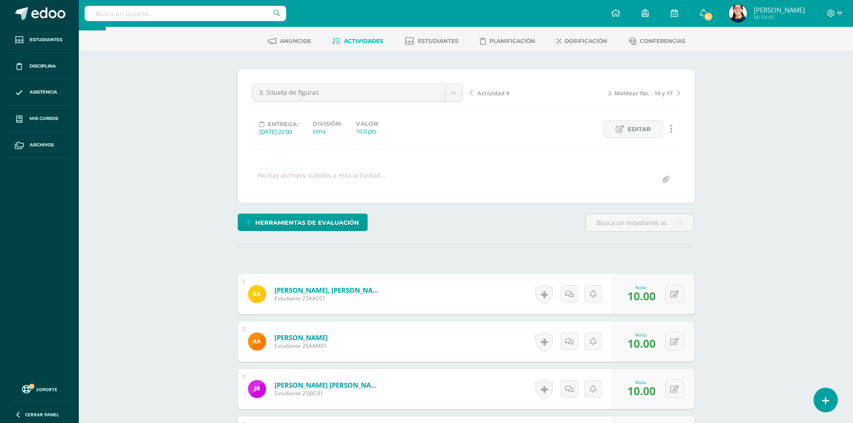
scroll to position [0, 0]
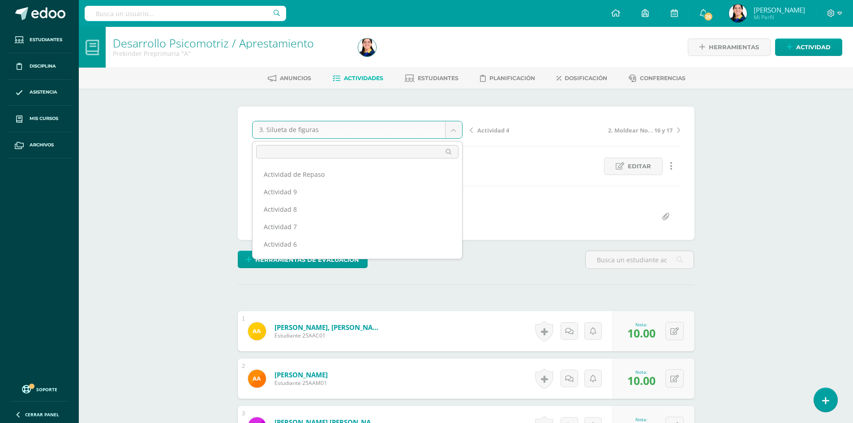
scroll to position [47, 0]
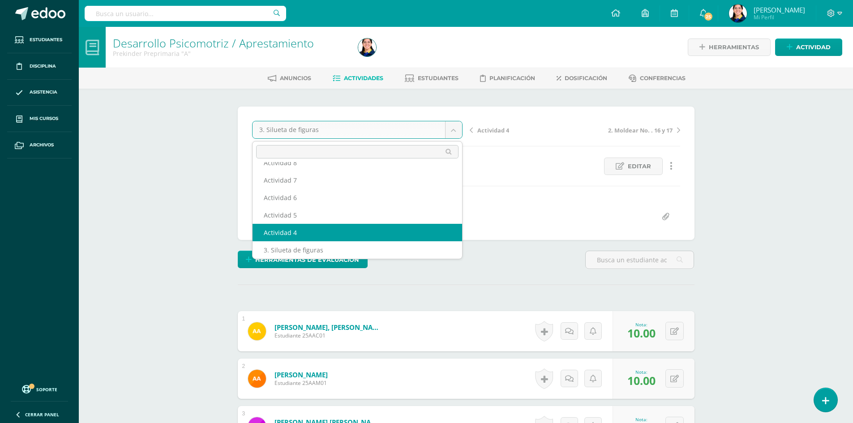
select select "/dashboard/teacher/grade-activity/177023/"
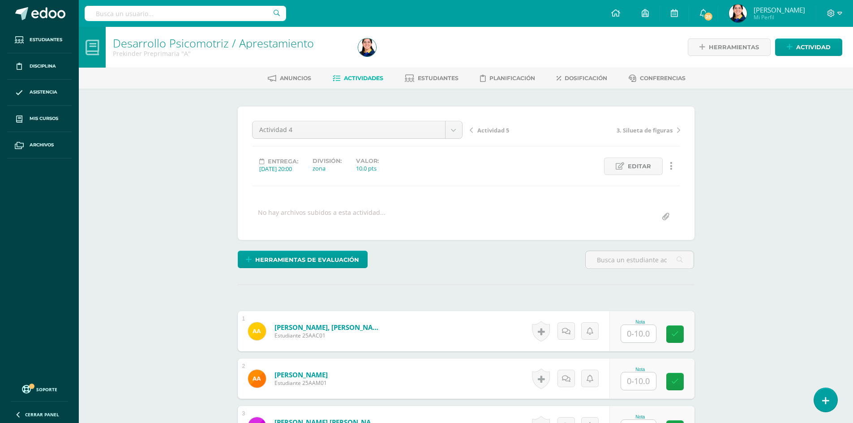
scroll to position [0, 0]
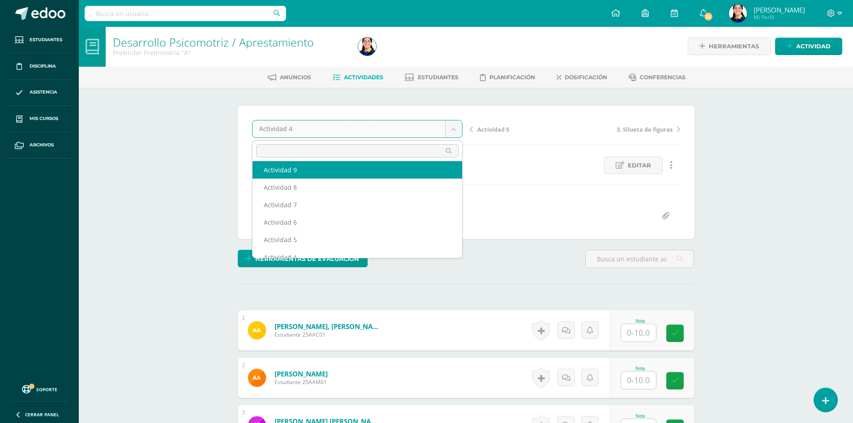
scroll to position [1, 0]
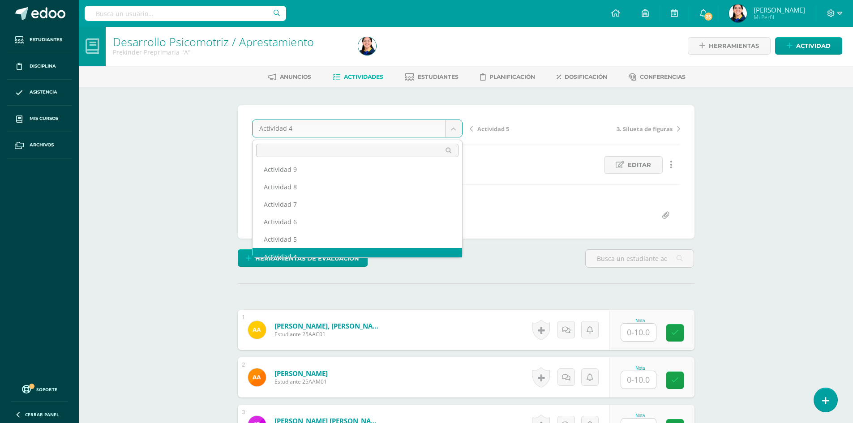
scroll to position [29, 0]
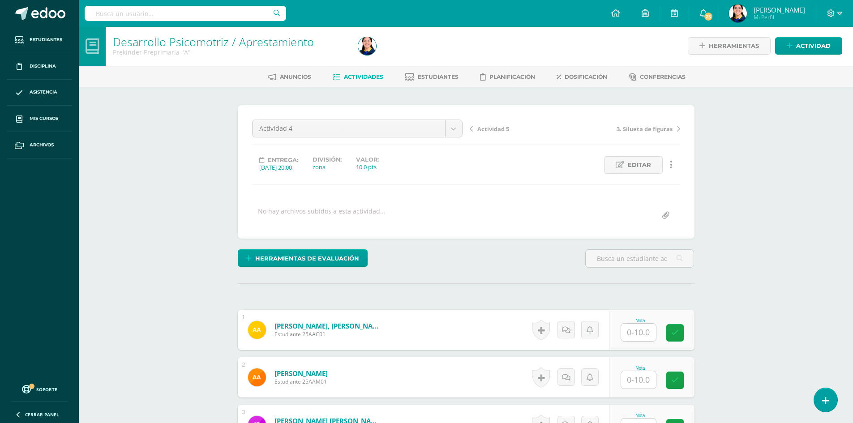
click at [624, 169] on link "Editar" at bounding box center [633, 164] width 59 height 17
click at [0, 0] on div at bounding box center [0, 0] width 0 height 0
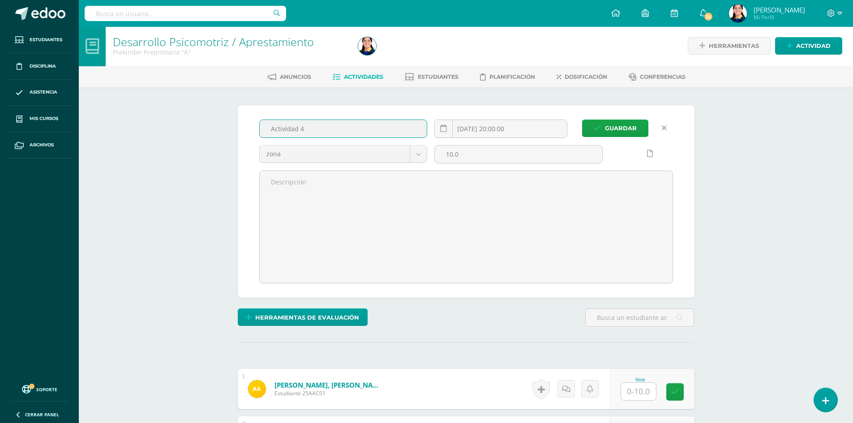
drag, startPoint x: 313, startPoint y: 131, endPoint x: 253, endPoint y: 137, distance: 60.8
click at [253, 137] on div "Guardar Actividad 4 2025-07-26 20:00:00 zona zona 10.0" at bounding box center [466, 201] width 457 height 193
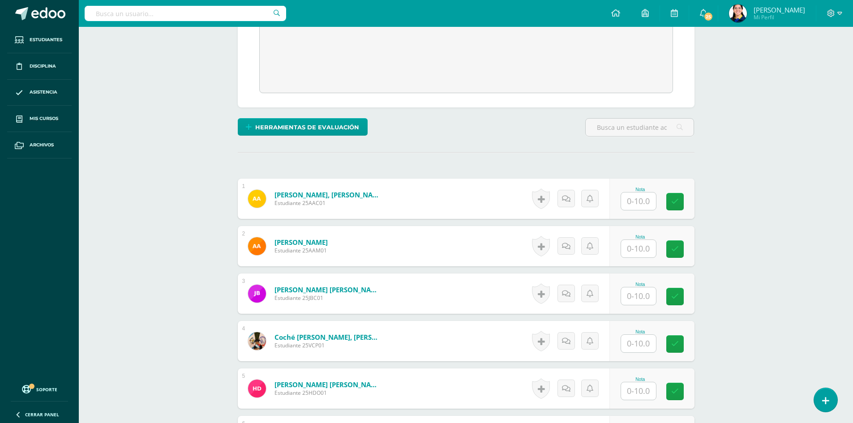
scroll to position [315, 0]
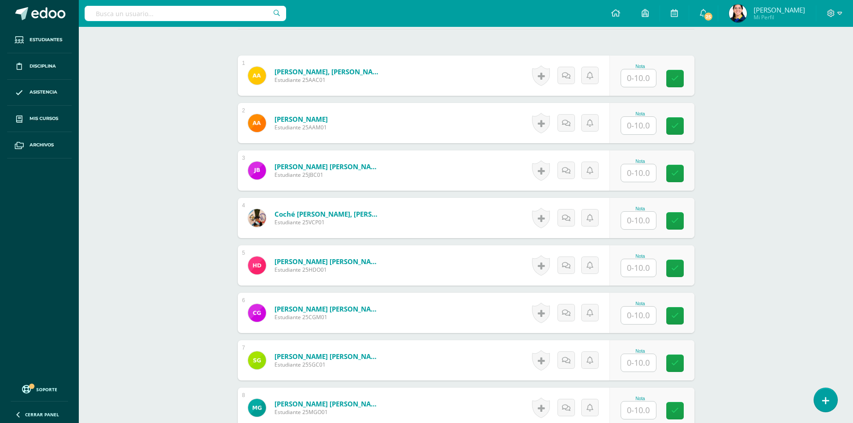
type input "4. No. 18 y 19"
click at [642, 83] on input "text" at bounding box center [644, 78] width 36 height 18
type input "10"
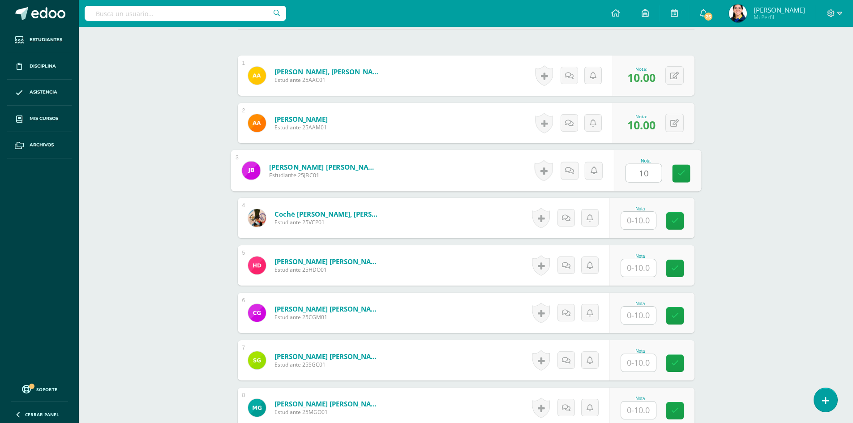
type input "10"
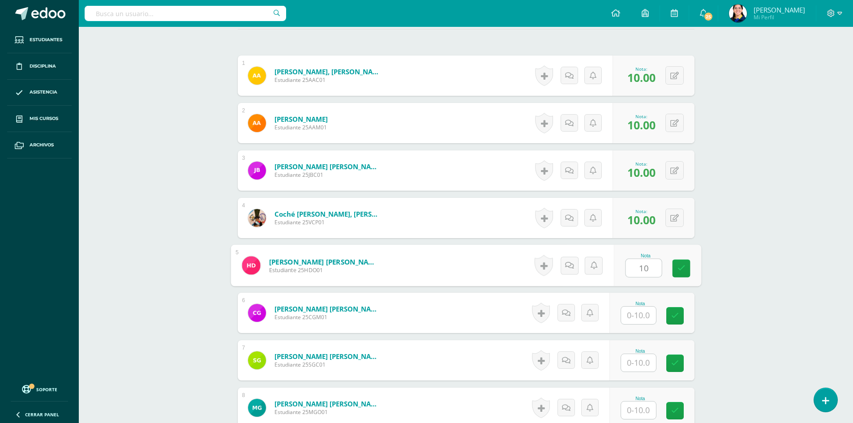
type input "10"
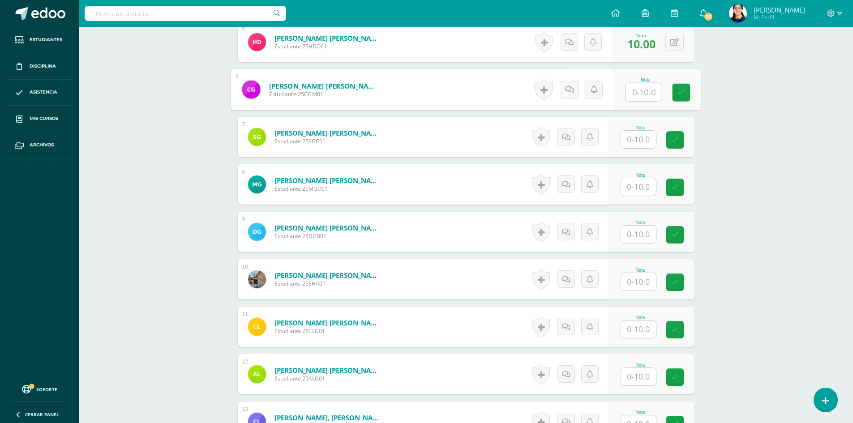
scroll to position [539, 0]
type input "7"
type input "10"
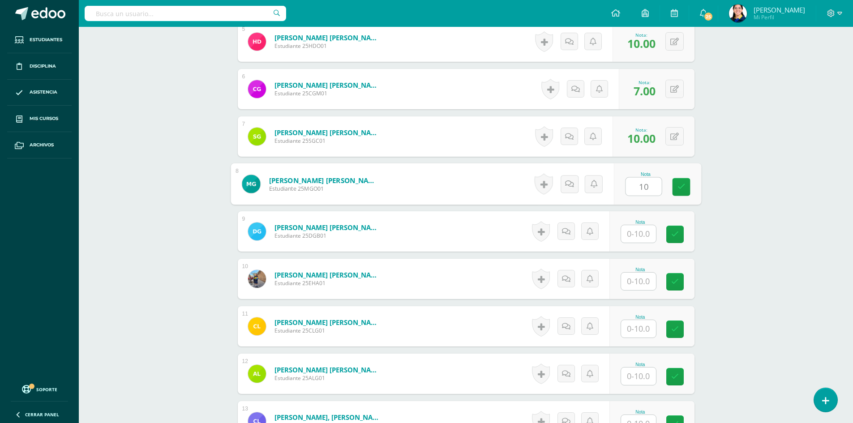
type input "10"
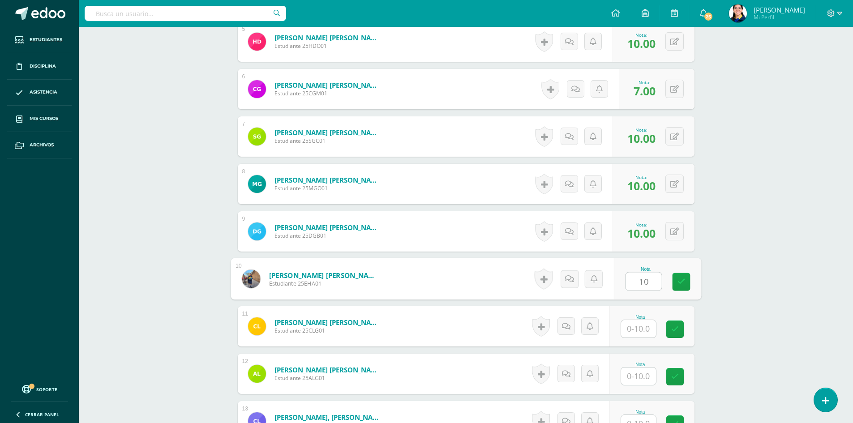
type input "10"
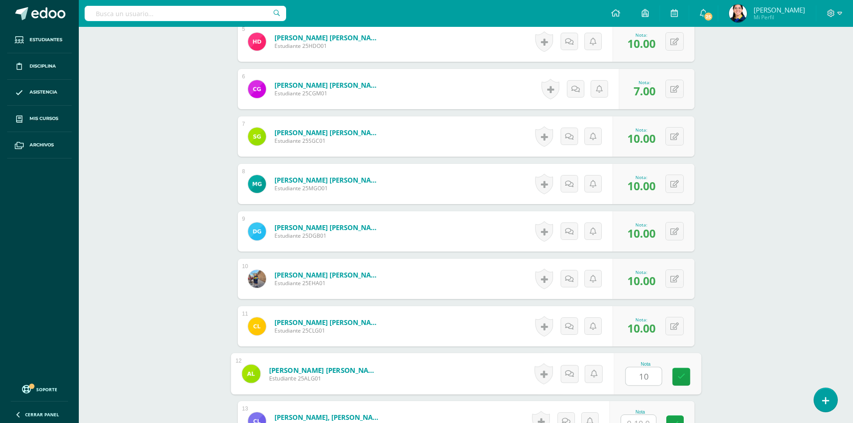
type input "10"
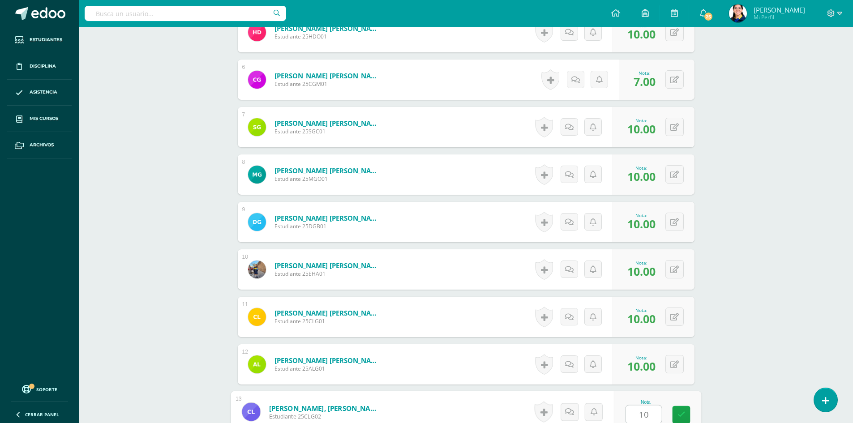
type input "10"
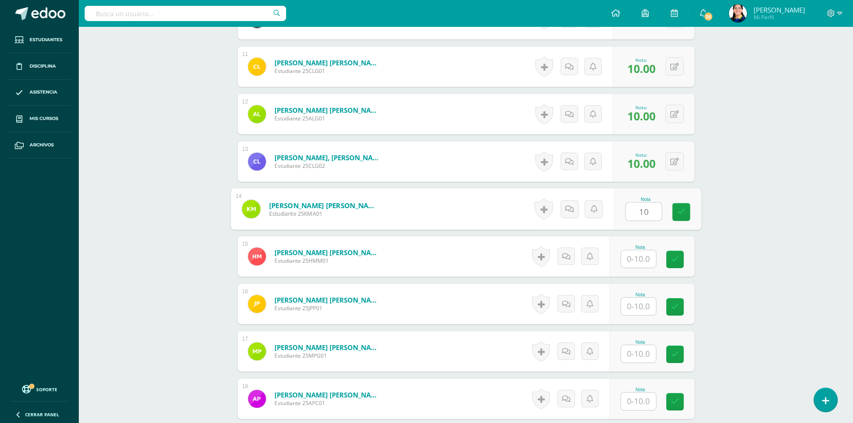
type input "10"
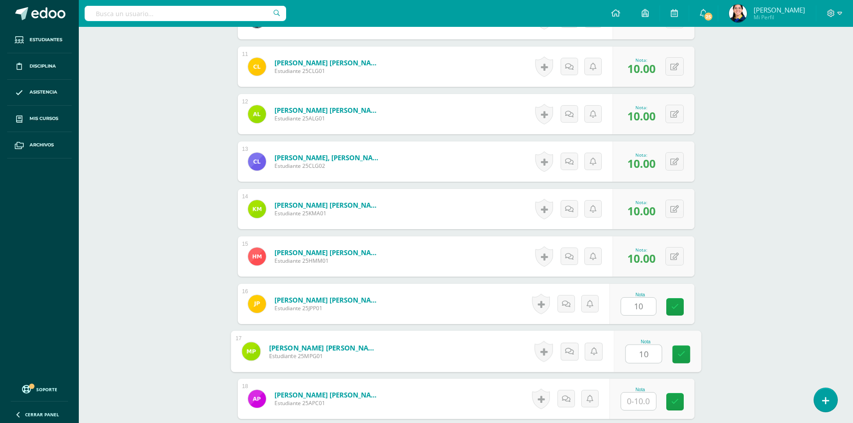
type input "10"
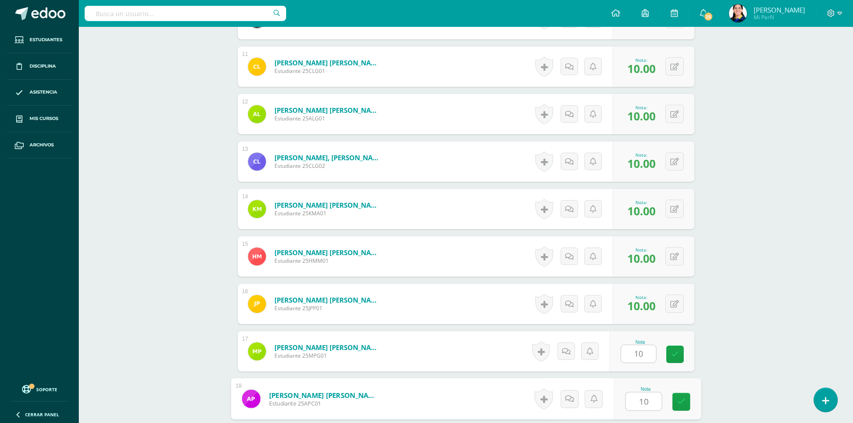
type input "10"
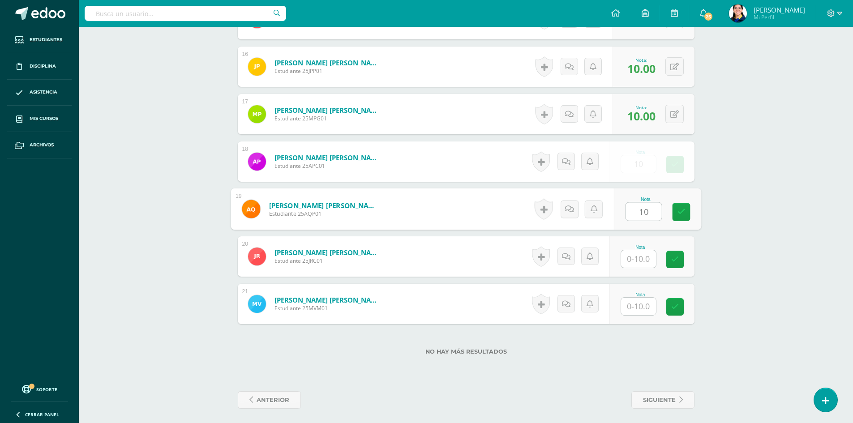
type input "10"
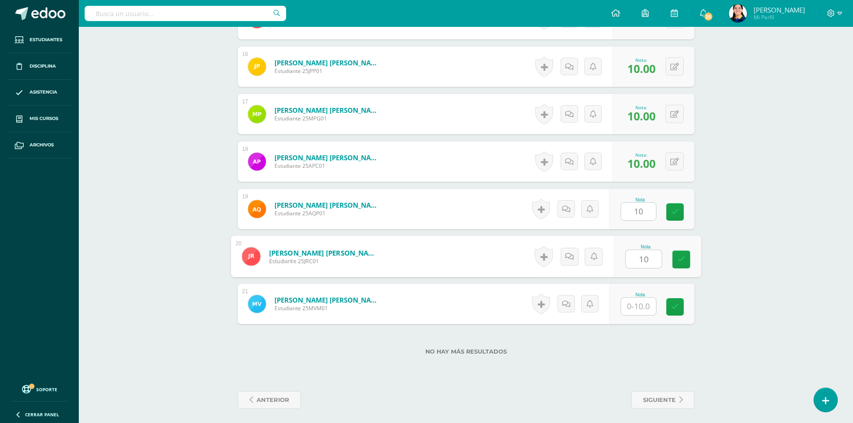
type input "10"
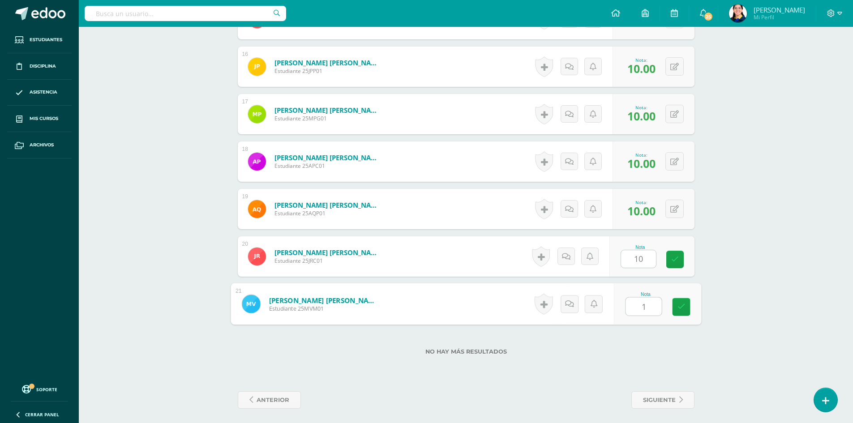
type input "10"
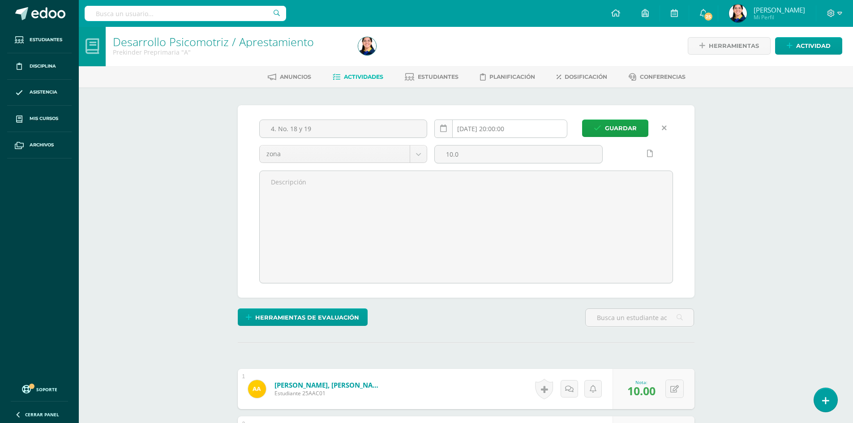
scroll to position [0, 0]
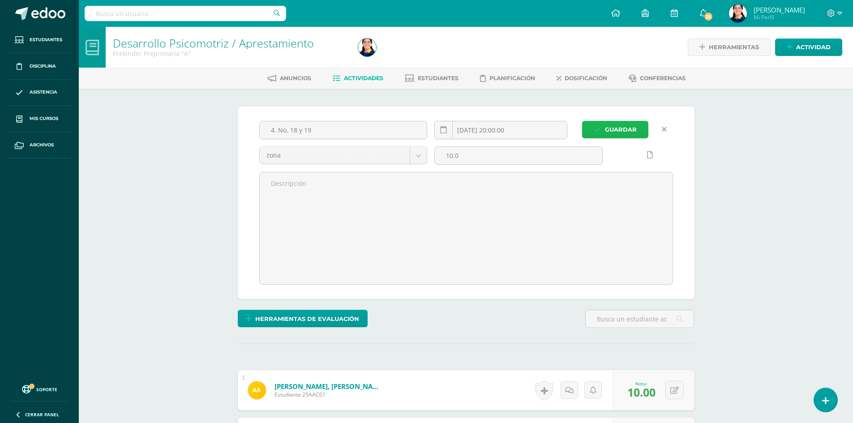
click at [603, 124] on button "Guardar" at bounding box center [615, 129] width 66 height 17
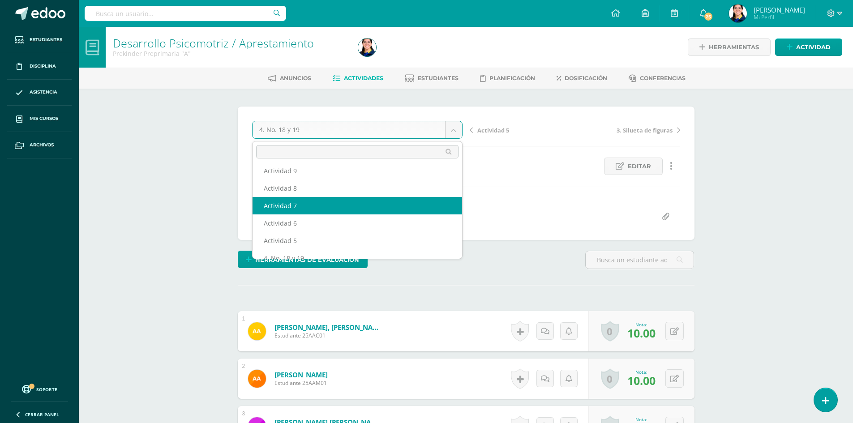
scroll to position [29, 0]
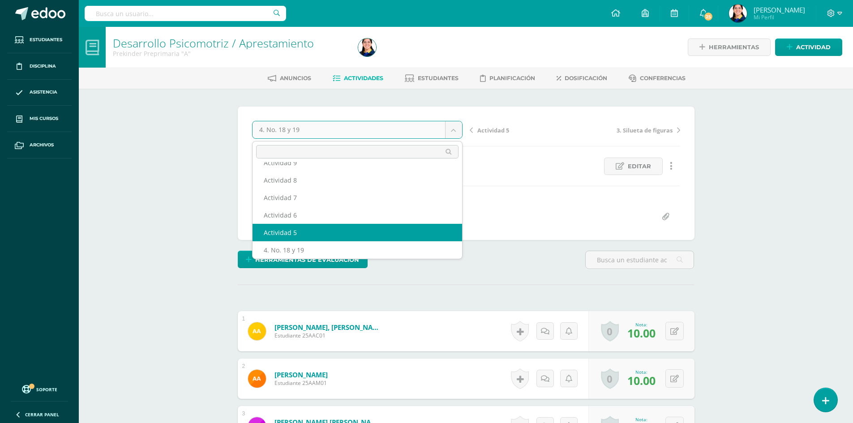
select select "/dashboard/teacher/grade-activity/177025/"
click at [357, 237] on div "4. No. 18 y 19 Actividad de Repaso Actividad 9 Actividad 8 Actividad 7 Activida…" at bounding box center [466, 173] width 457 height 133
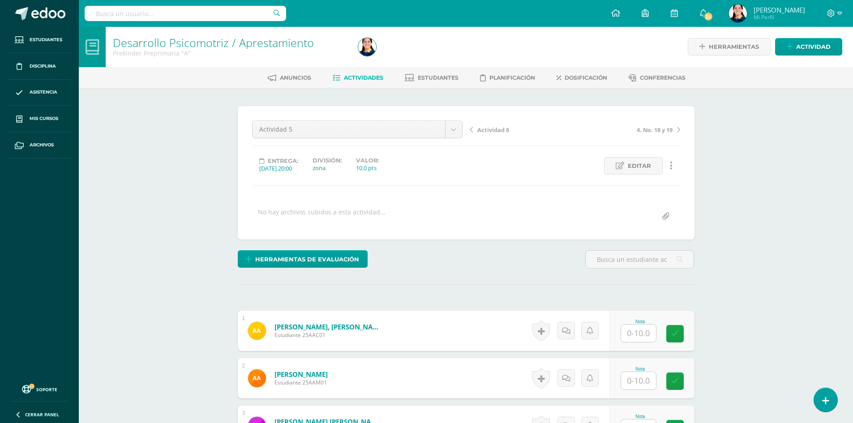
scroll to position [1, 0]
click at [623, 169] on link "Editar" at bounding box center [633, 165] width 59 height 17
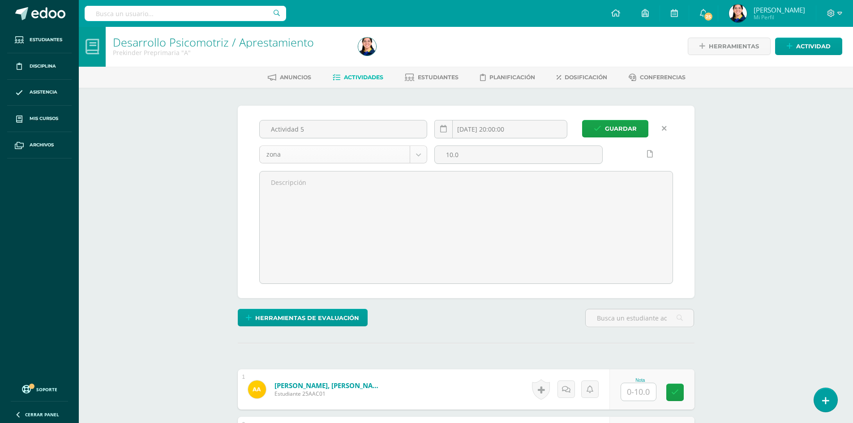
scroll to position [1, 0]
drag, startPoint x: 321, startPoint y: 124, endPoint x: 260, endPoint y: 139, distance: 62.6
click at [260, 139] on div "Actividad 5" at bounding box center [344, 133] width 176 height 26
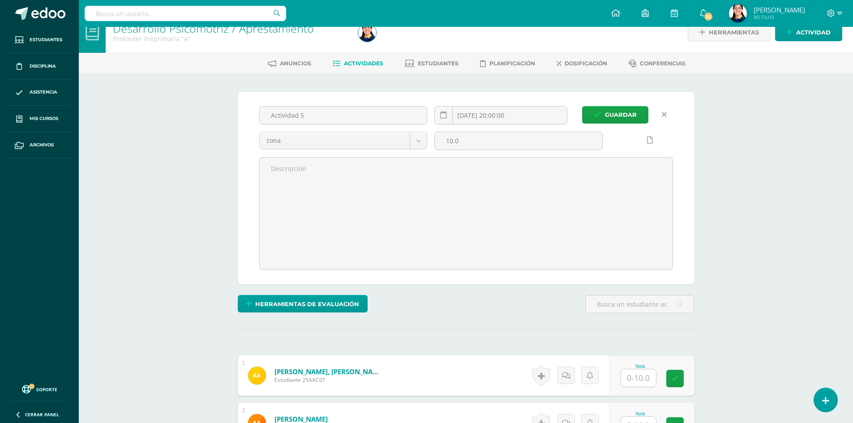
scroll to position [13, 0]
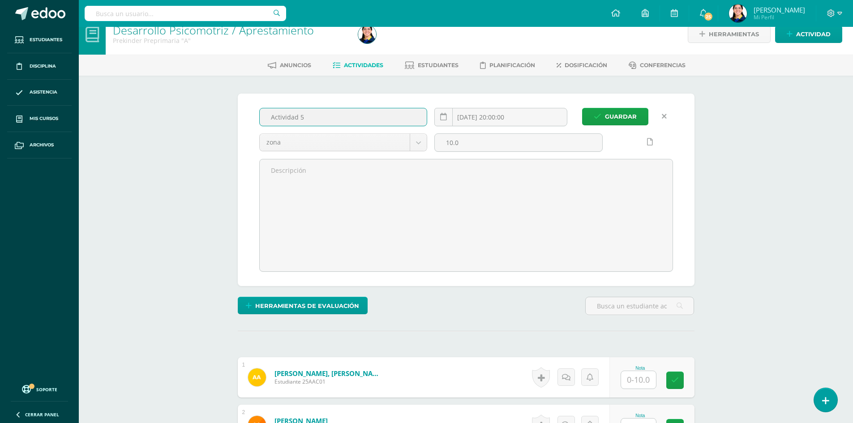
drag, startPoint x: 325, startPoint y: 120, endPoint x: 257, endPoint y: 138, distance: 70.1
click at [257, 138] on div "Actividad 5 2025-08-02 20:00:00 zona zona 10.0" at bounding box center [466, 190] width 421 height 164
click at [257, 138] on div "zona zona" at bounding box center [344, 146] width 176 height 26
click at [309, 113] on input "Actividad 5" at bounding box center [343, 116] width 167 height 17
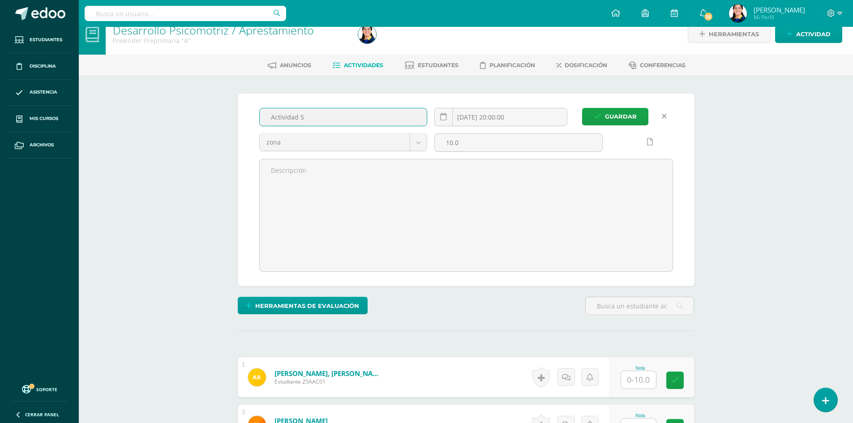
drag, startPoint x: 309, startPoint y: 113, endPoint x: 272, endPoint y: 100, distance: 38.8
click at [272, 100] on div "Guardar Actividad 5 2025-08-02 20:00:00 zona zona 10.0" at bounding box center [466, 190] width 457 height 193
type input "5. Repaso de los Números"
click at [607, 123] on span "Guardar" at bounding box center [621, 116] width 32 height 17
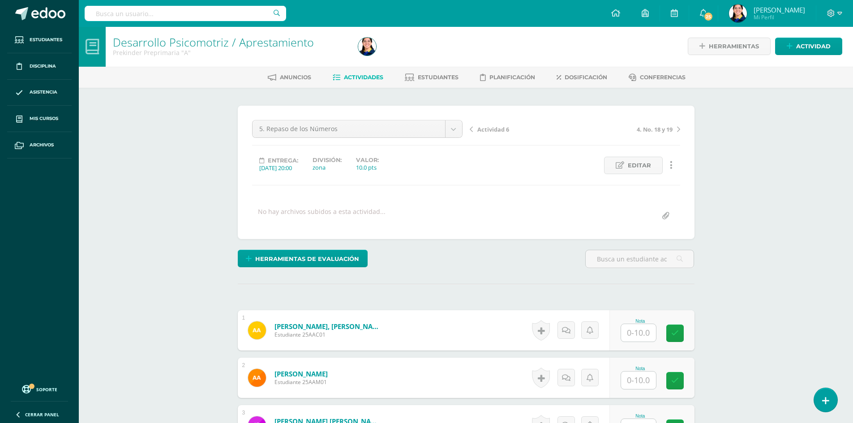
scroll to position [1, 0]
click at [641, 330] on input "text" at bounding box center [638, 332] width 35 height 17
type input "10"
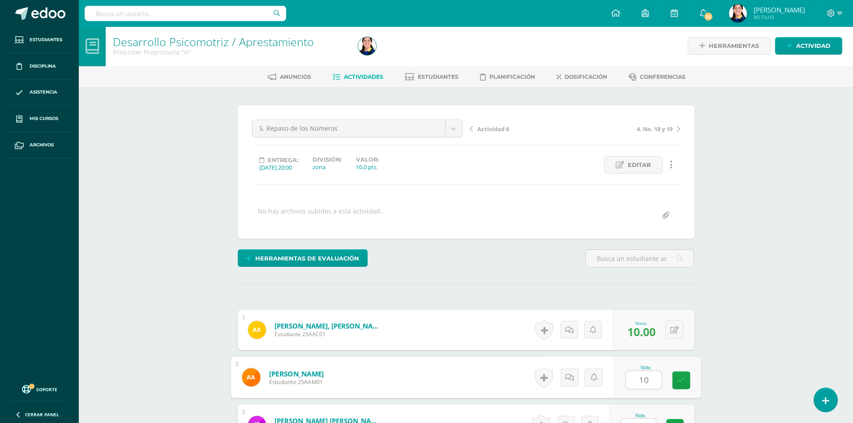
type input "10"
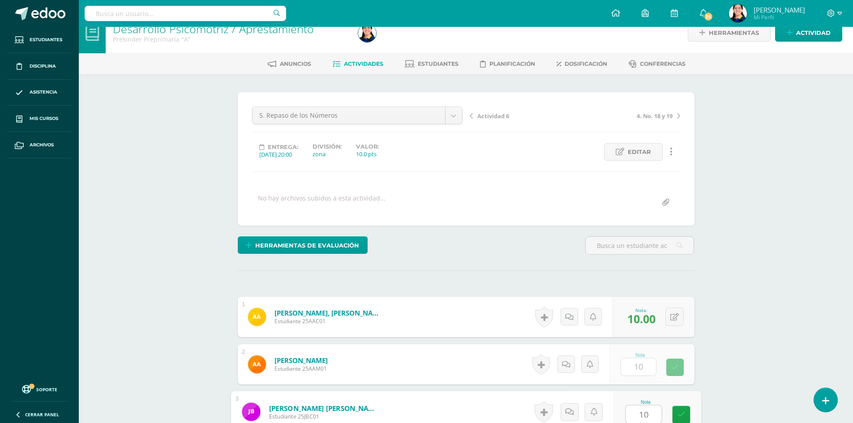
type input "10"
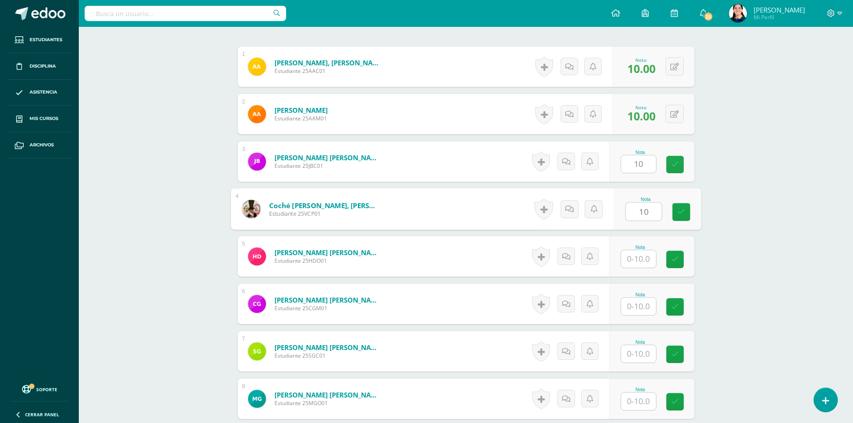
type input "10"
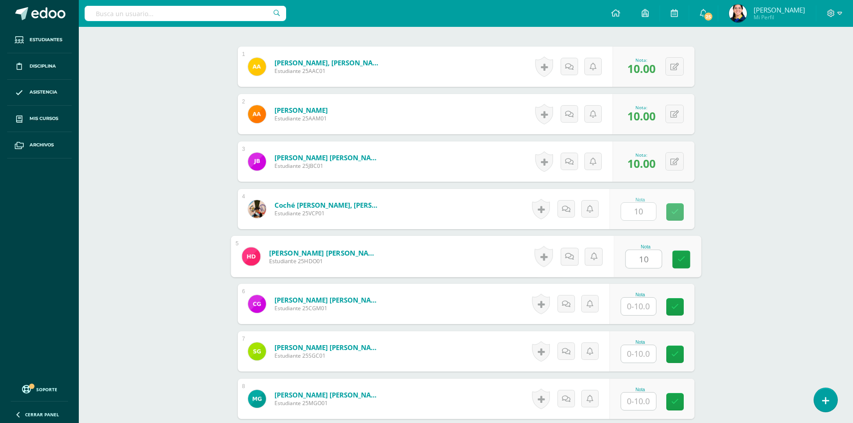
type input "10"
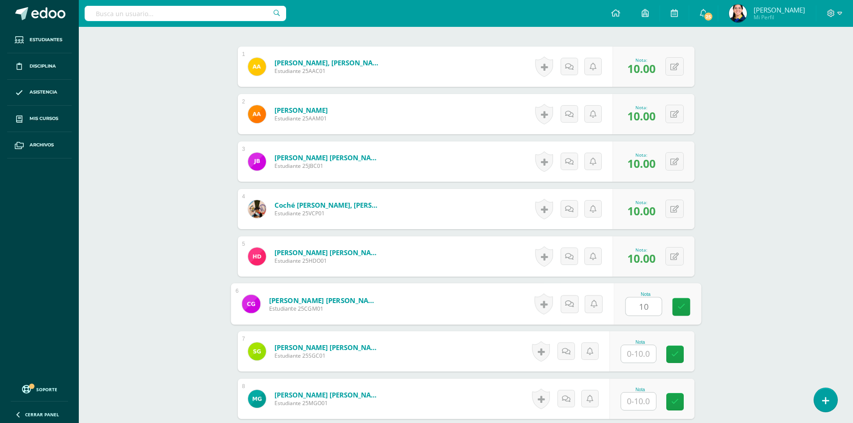
type input "10"
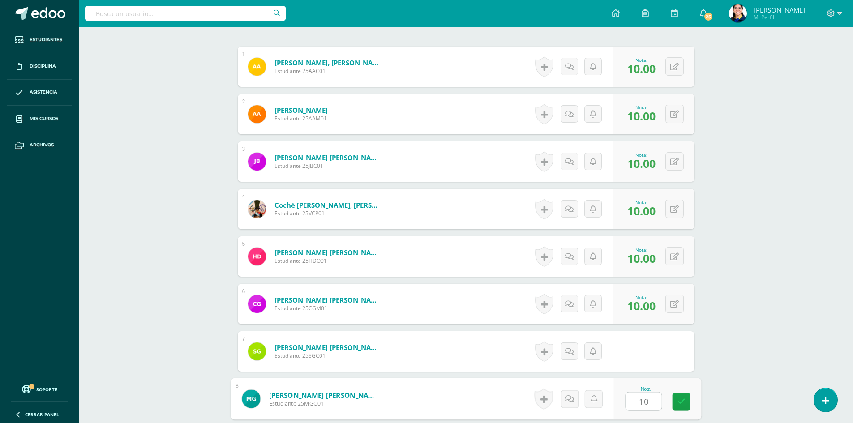
type input "10"
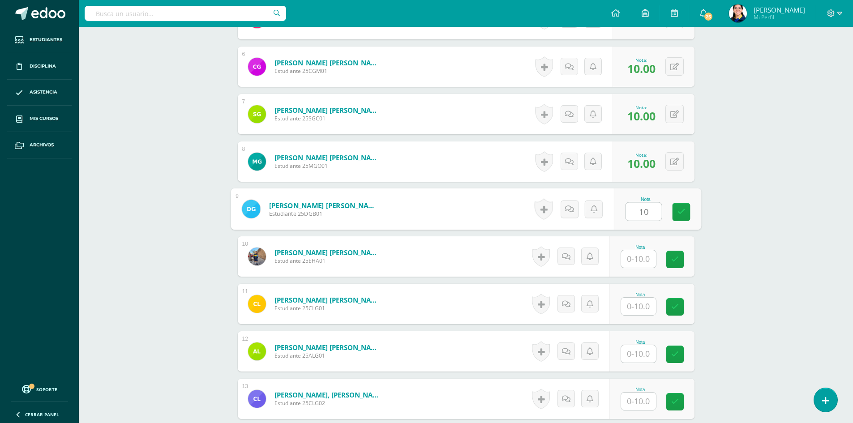
type input "10"
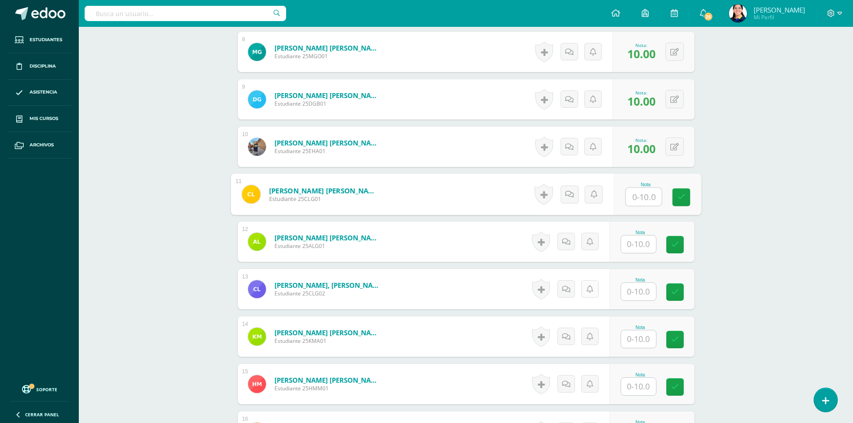
scroll to position [636, 0]
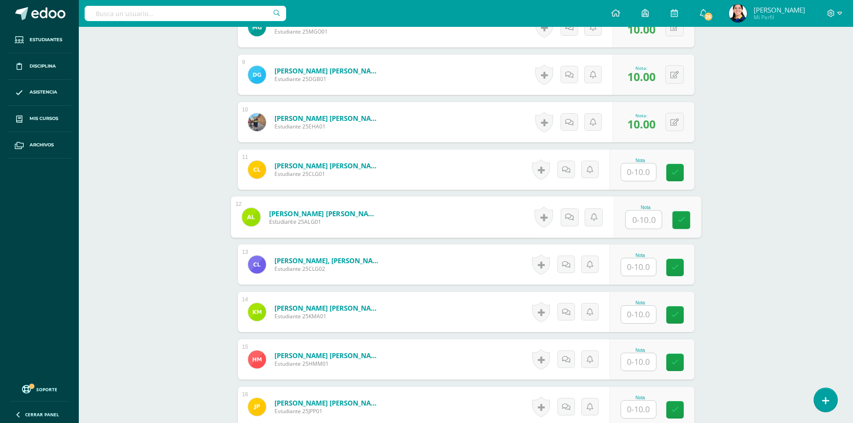
click at [645, 220] on input "text" at bounding box center [644, 220] width 36 height 18
type input "10"
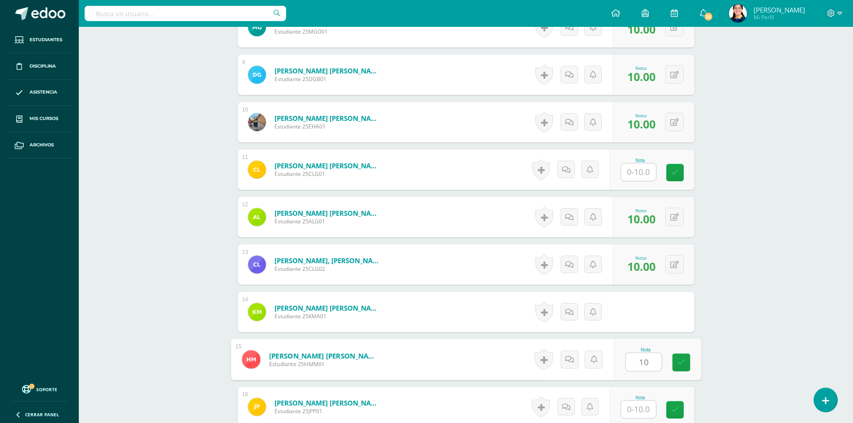
type input "10"
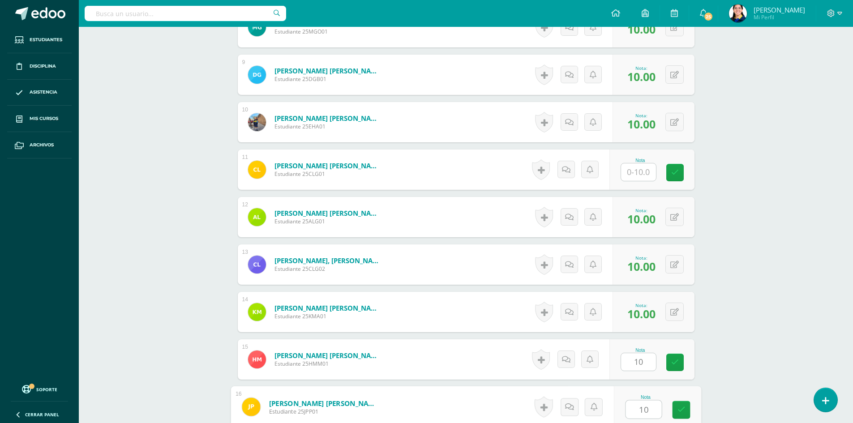
type input "10"
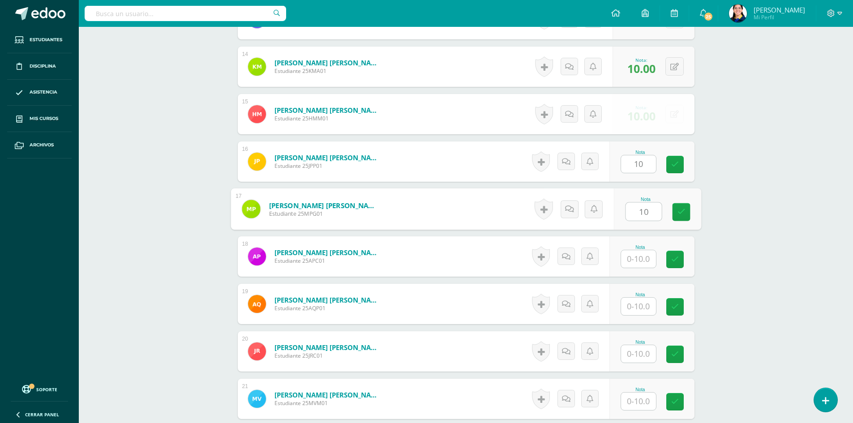
type input "10"
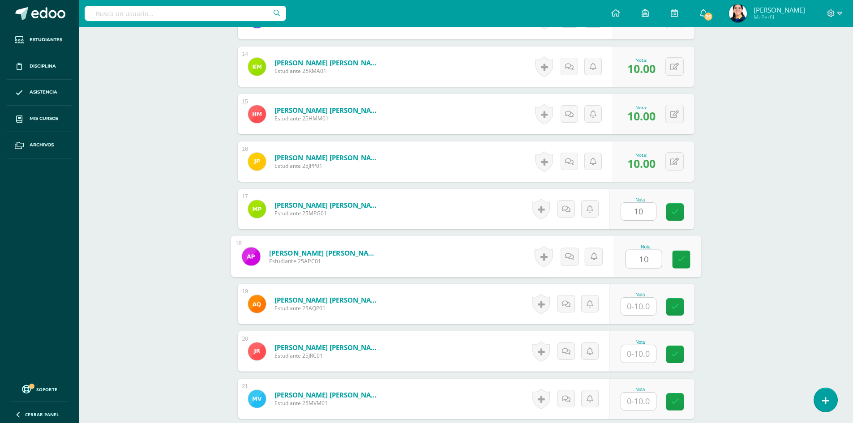
type input "10"
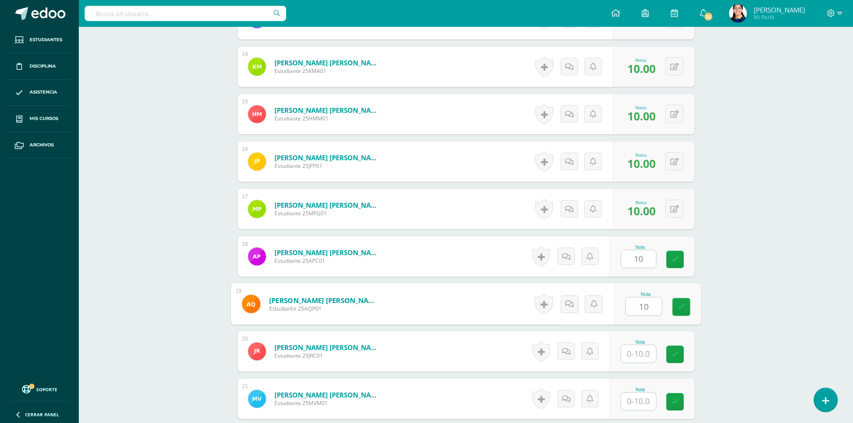
type input "10"
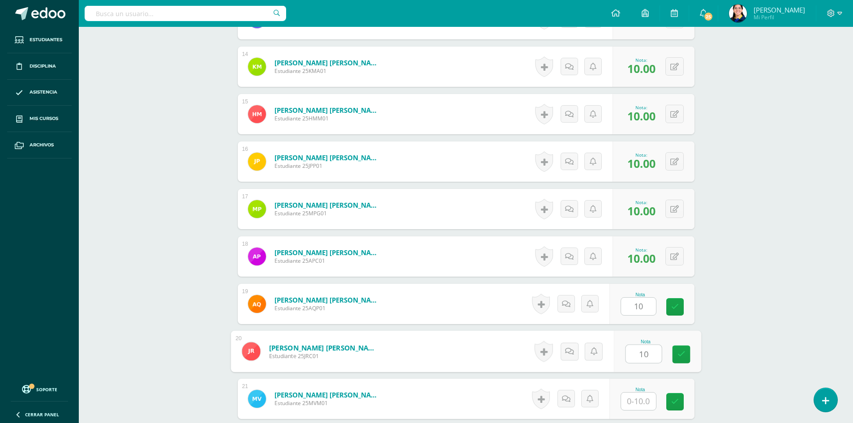
type input "10"
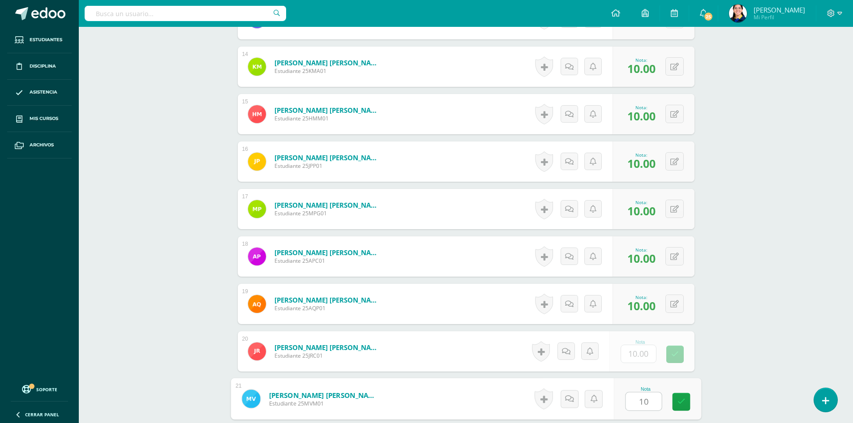
type input "101"
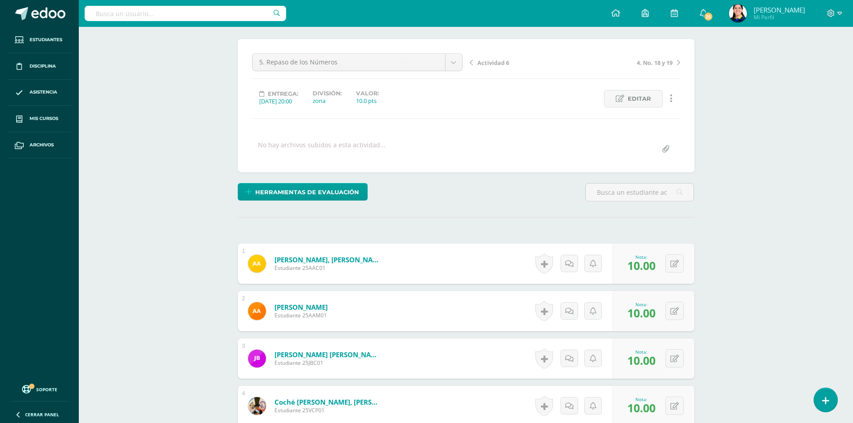
scroll to position [0, 0]
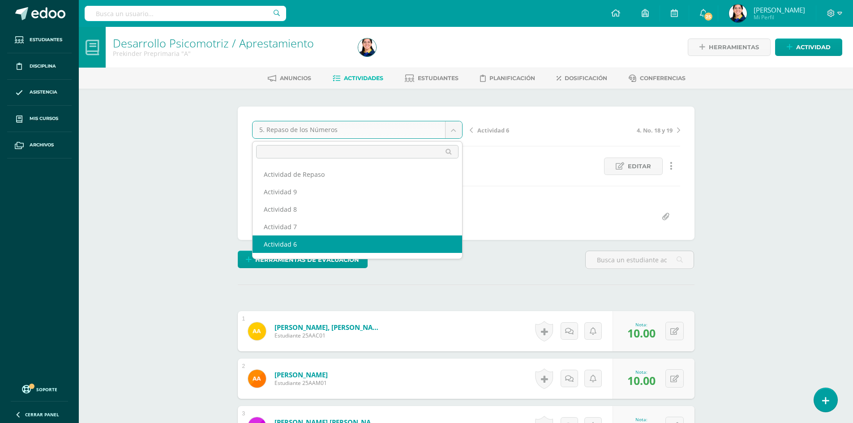
select select "/dashboard/teacher/grade-activity/177027/"
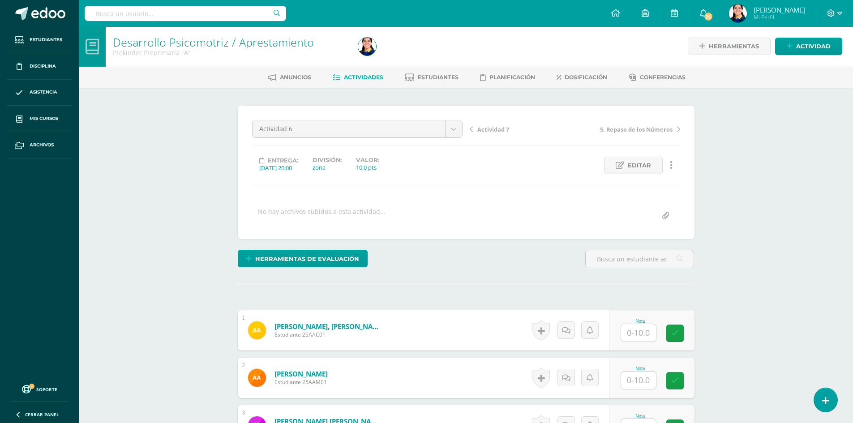
scroll to position [1, 0]
